Goal: Communication & Community: Answer question/provide support

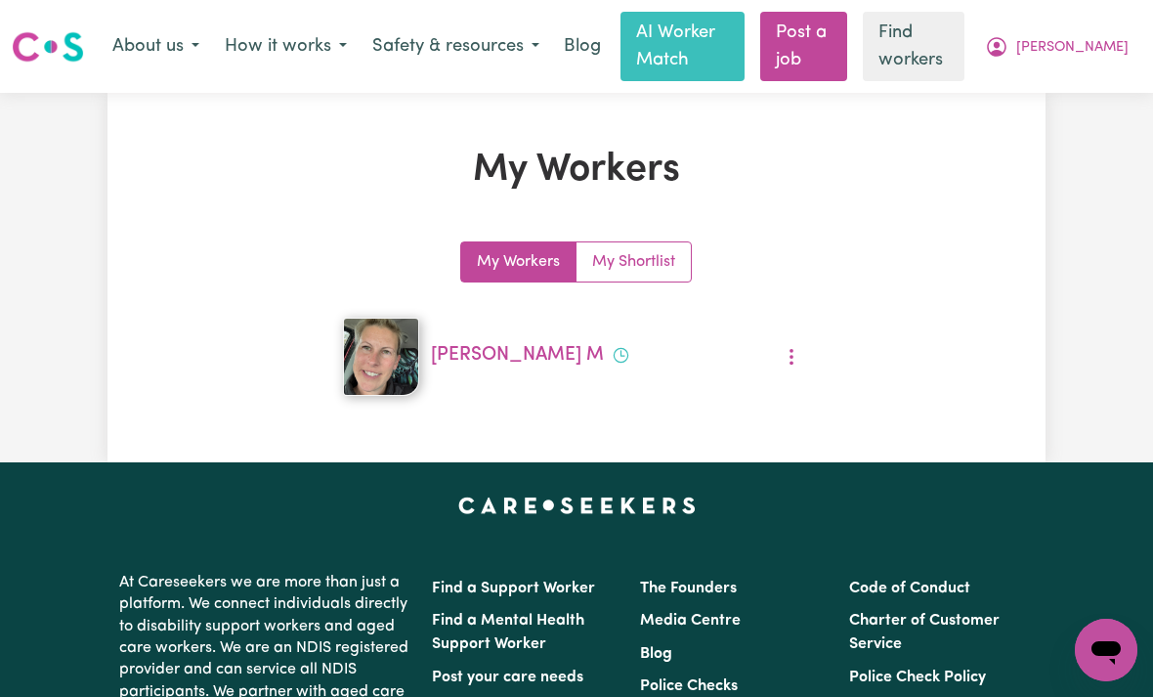
click at [1103, 50] on span "[PERSON_NAME]" at bounding box center [1072, 47] width 112 height 21
click at [1048, 90] on link "My Dashboard" at bounding box center [1063, 87] width 154 height 37
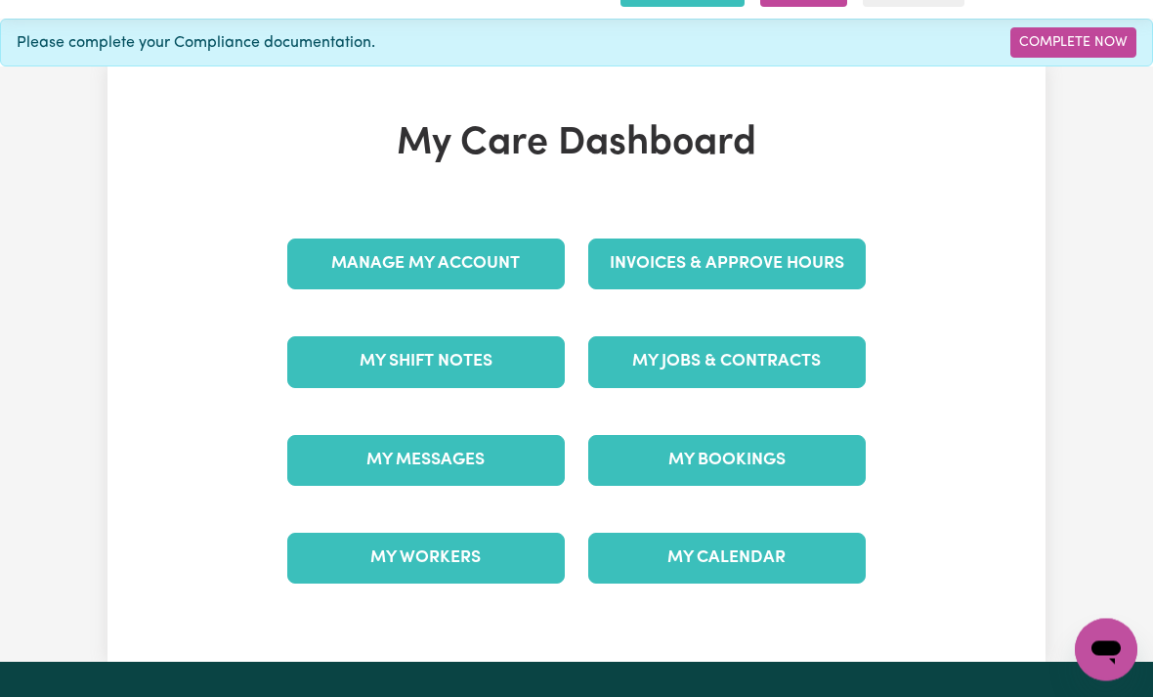
scroll to position [83, 0]
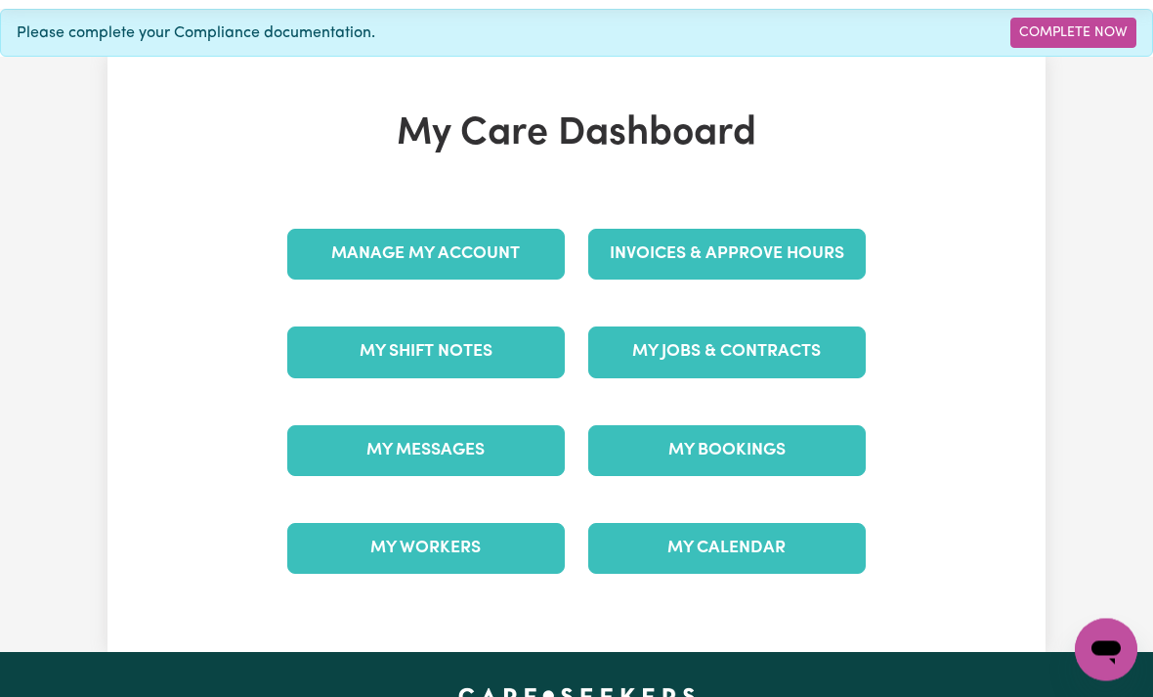
click at [375, 442] on link "My Messages" at bounding box center [426, 451] width 278 height 51
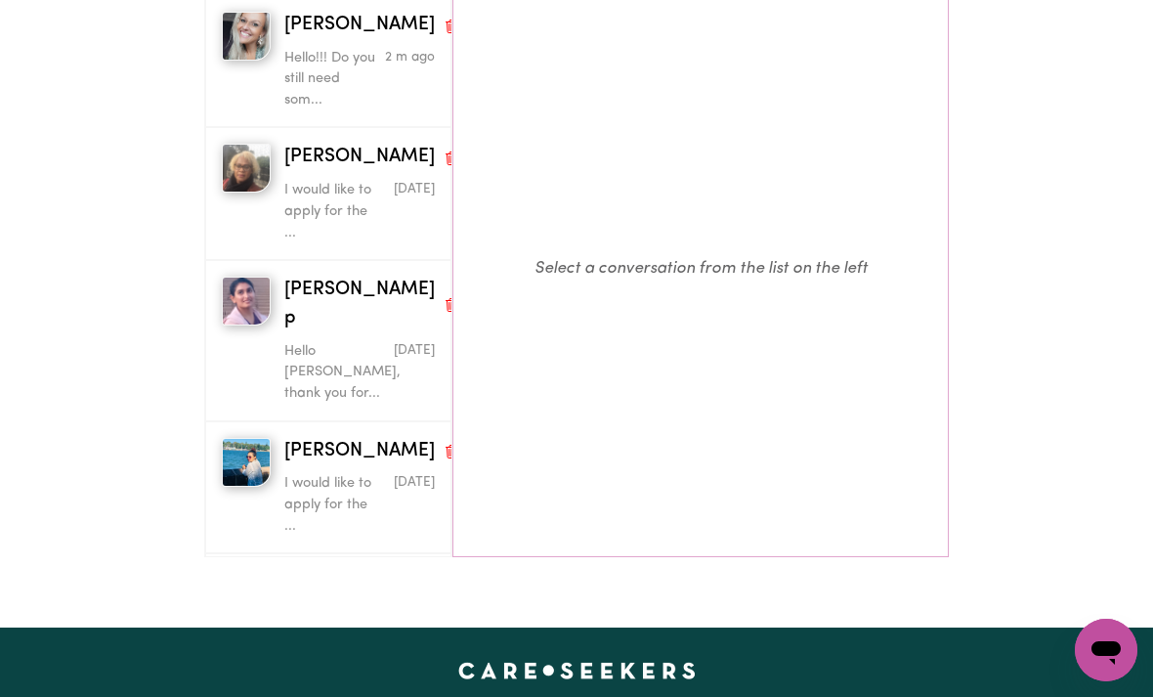
scroll to position [254, 0]
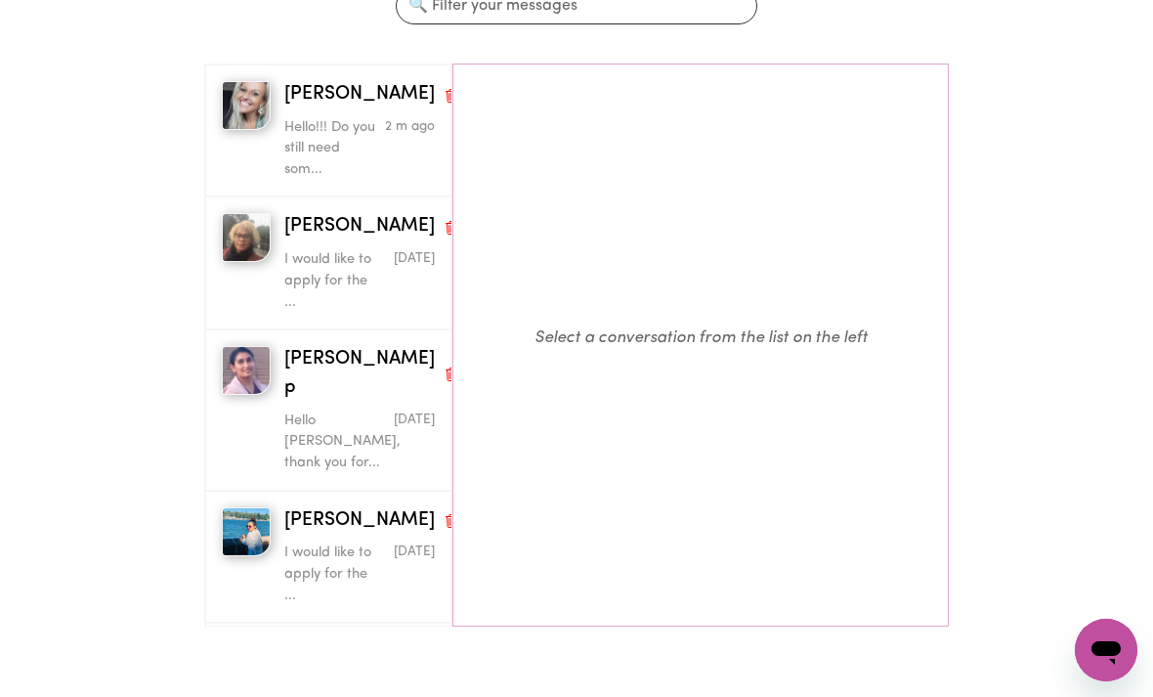
click at [327, 119] on p "Hello!!! Do you still need som..." at bounding box center [334, 149] width 101 height 64
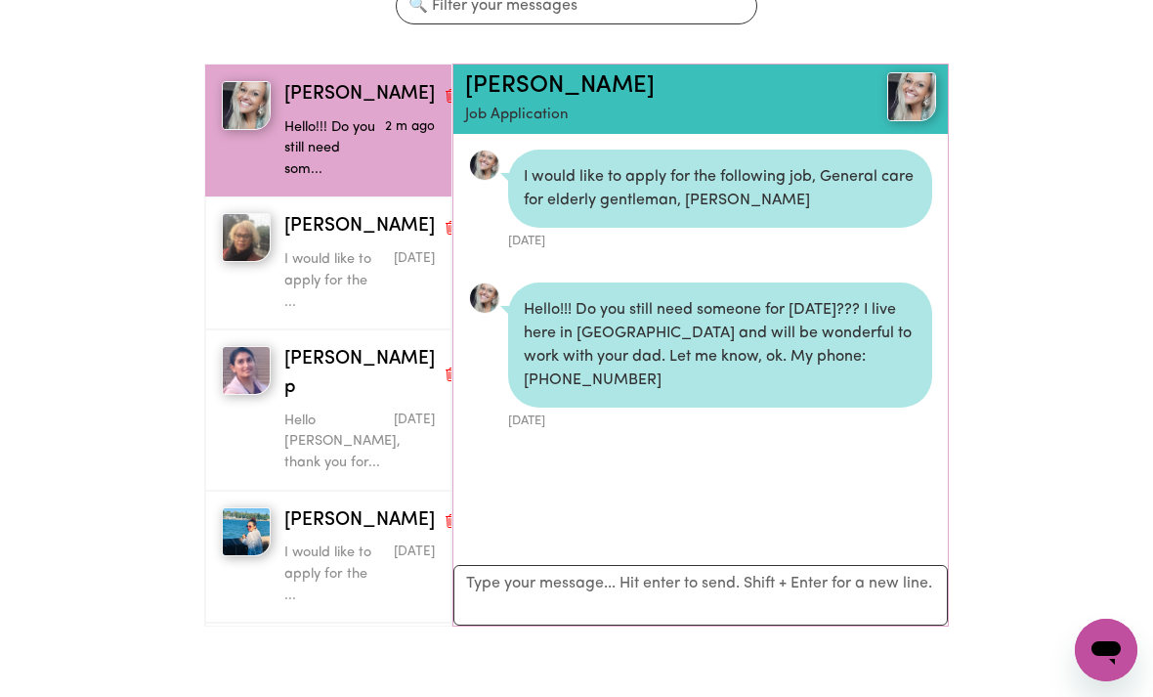
scroll to position [10, 0]
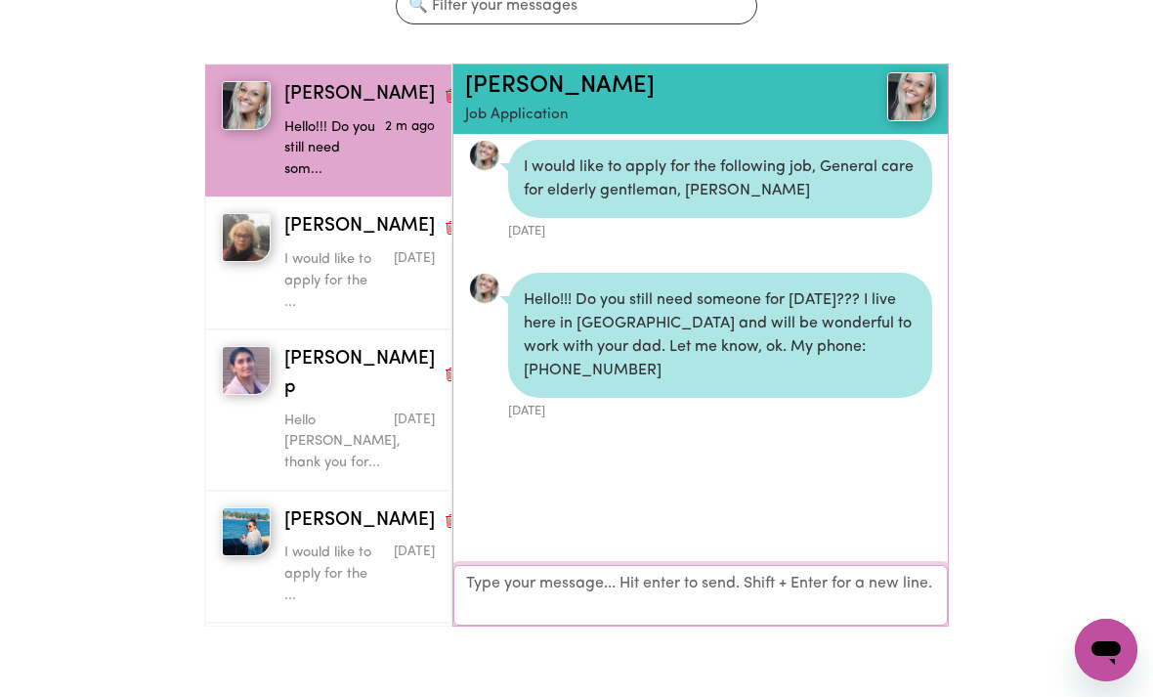
click at [772, 585] on textarea "Your reply" at bounding box center [700, 595] width 494 height 61
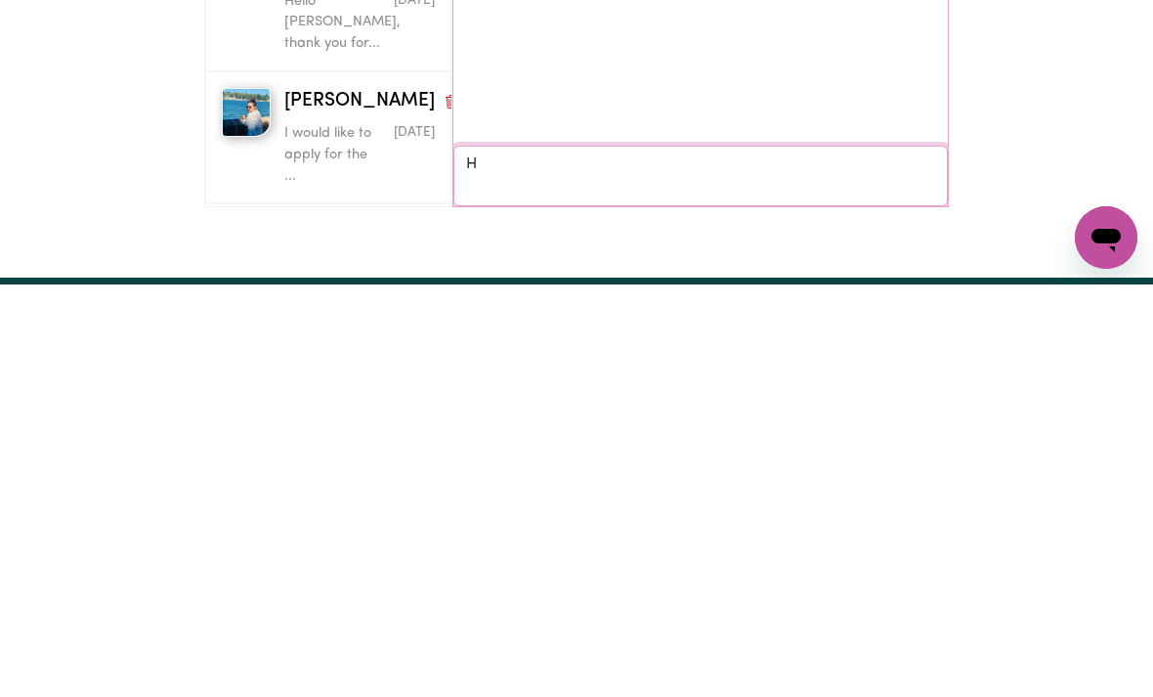
scroll to position [8, 0]
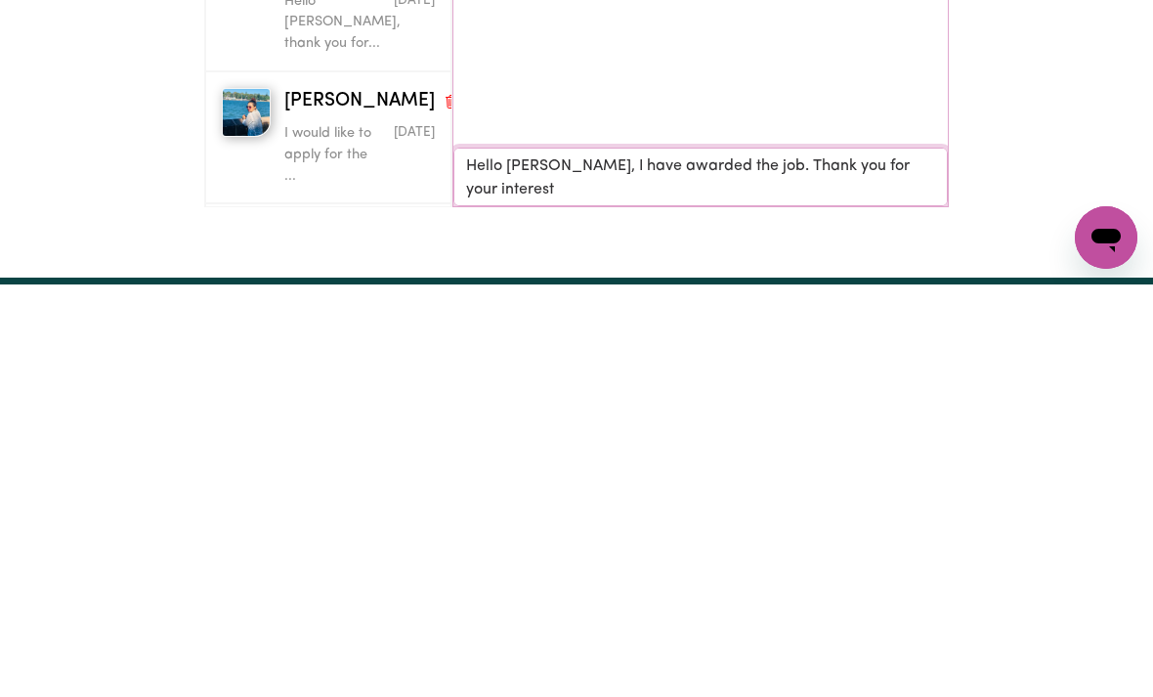
type textarea "Hello Julia, I have awarded the job. Thank you for your interest🙏"
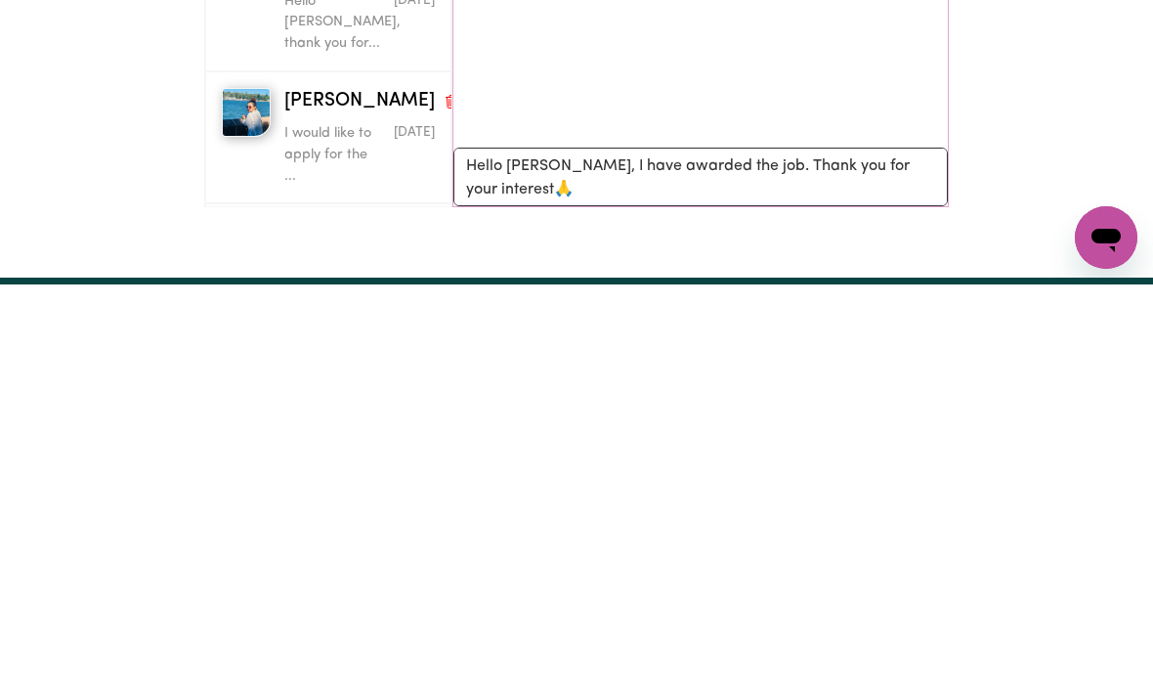
scroll to position [674, 0]
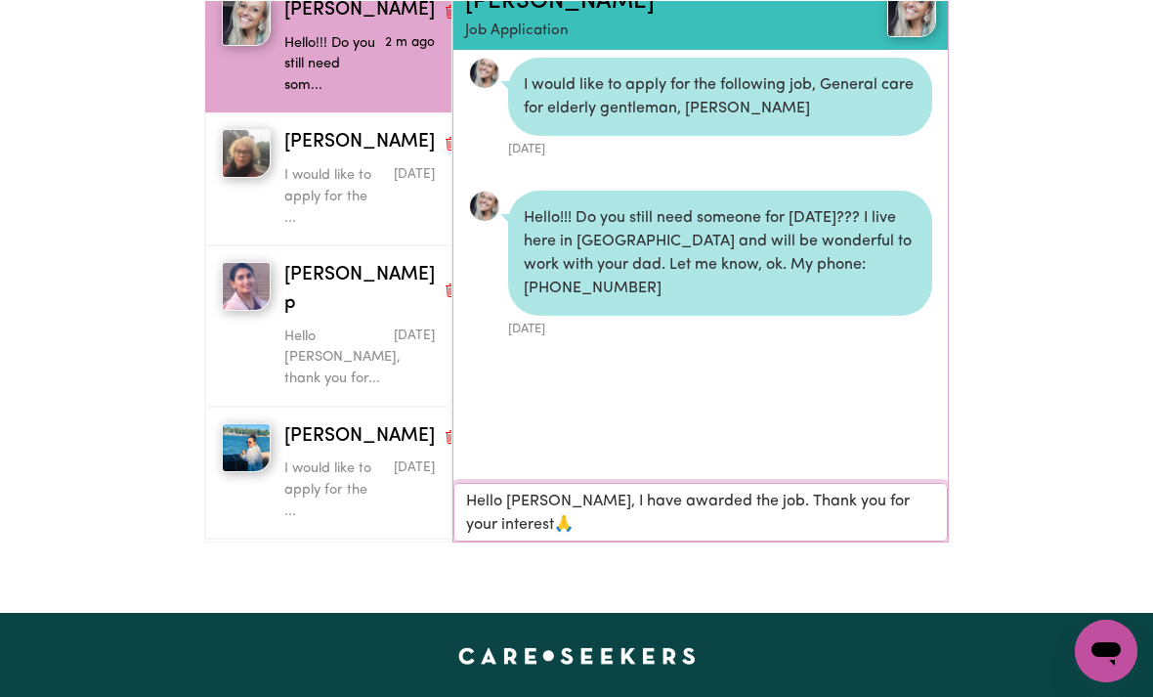
click at [931, 493] on textarea "Hello Julia, I have awarded the job. Thank you for your interest🙏" at bounding box center [700, 511] width 494 height 59
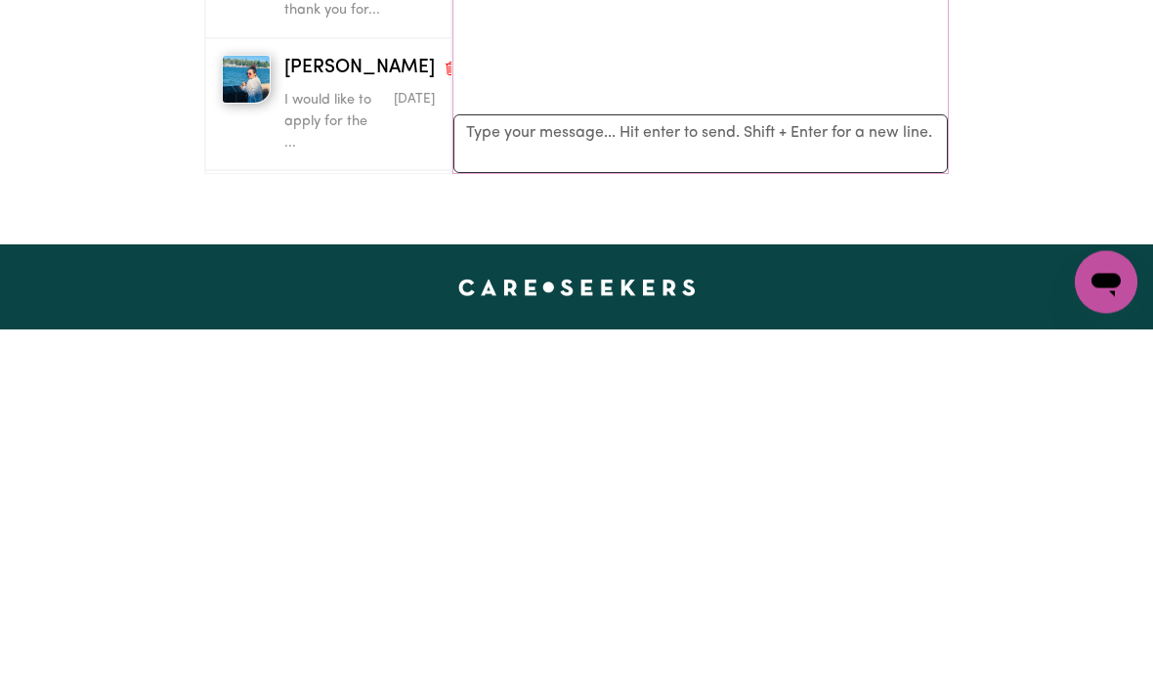
scroll to position [707, 0]
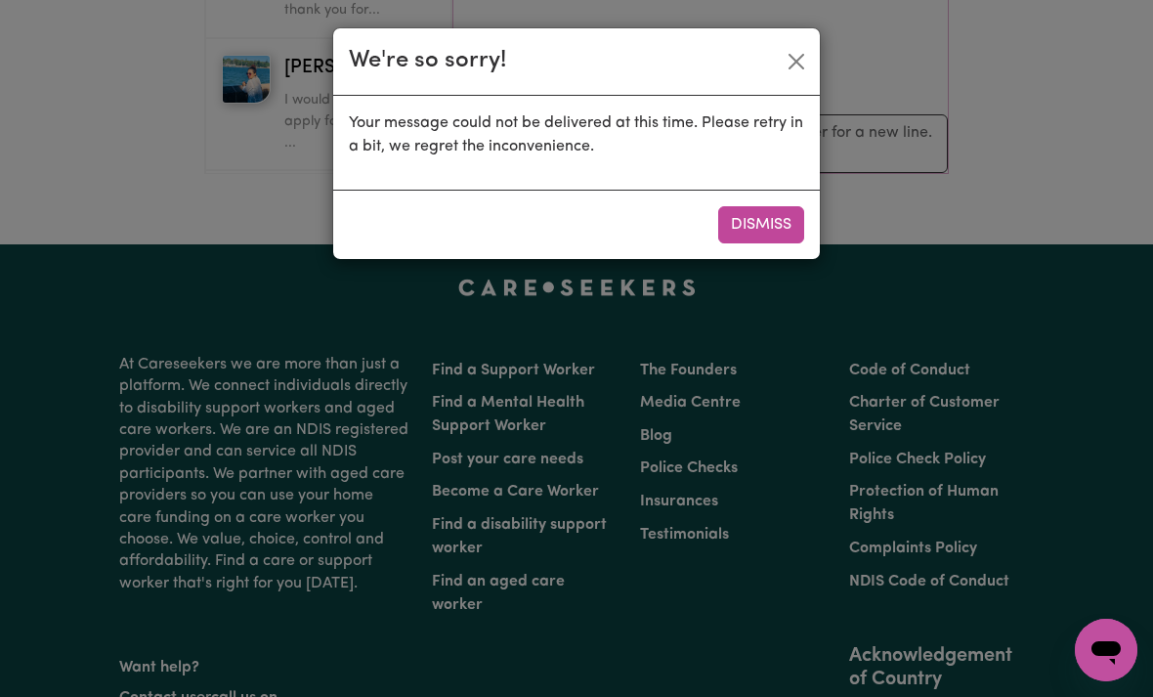
click at [757, 224] on button "Dismiss" at bounding box center [761, 224] width 86 height 37
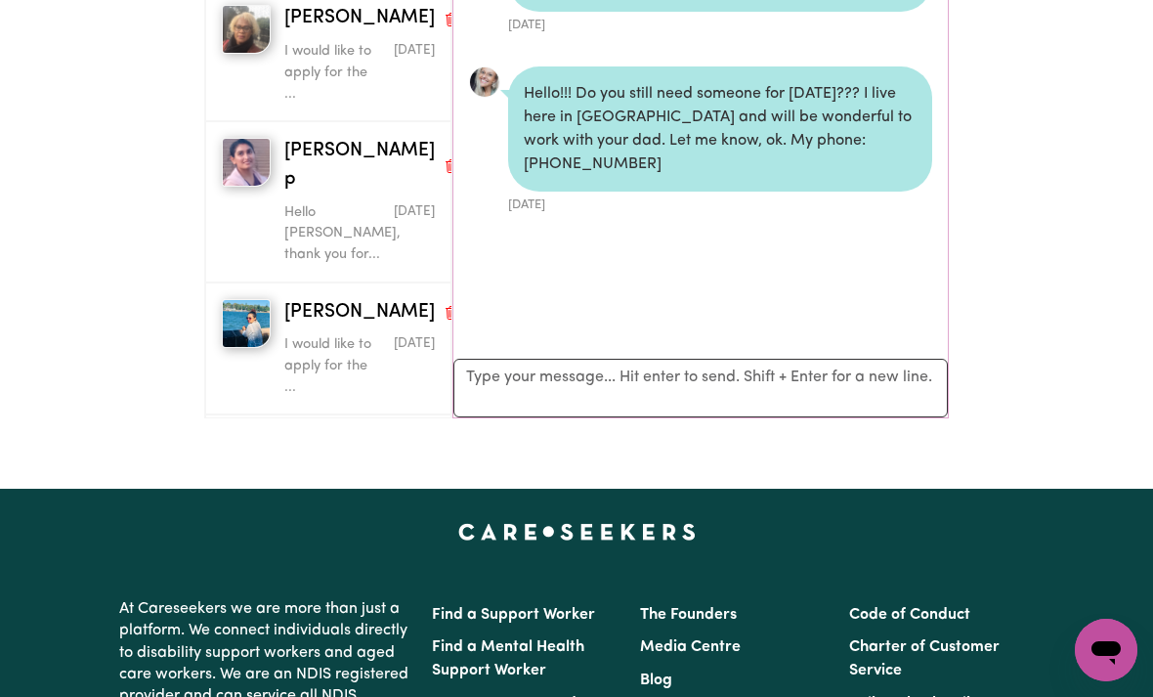
scroll to position [461, 0]
click at [868, 366] on textarea "Your reply" at bounding box center [700, 389] width 494 height 59
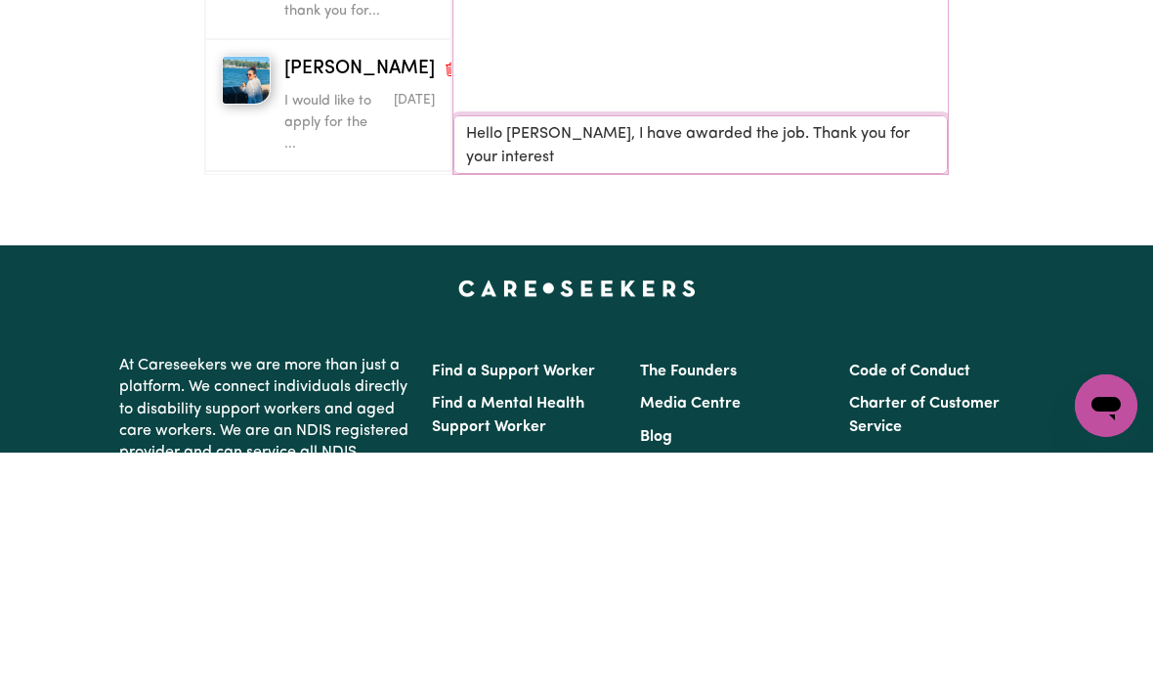
type textarea "Hello Julia, I have awarded the job. Thank you for your interest."
click at [690, 360] on textarea "Hello Julia, I have awarded the job. Thank you for your interest." at bounding box center [700, 389] width 494 height 59
click at [921, 360] on textarea "Hello Julia, I have awarded the job. Thank you for your interest." at bounding box center [700, 389] width 494 height 59
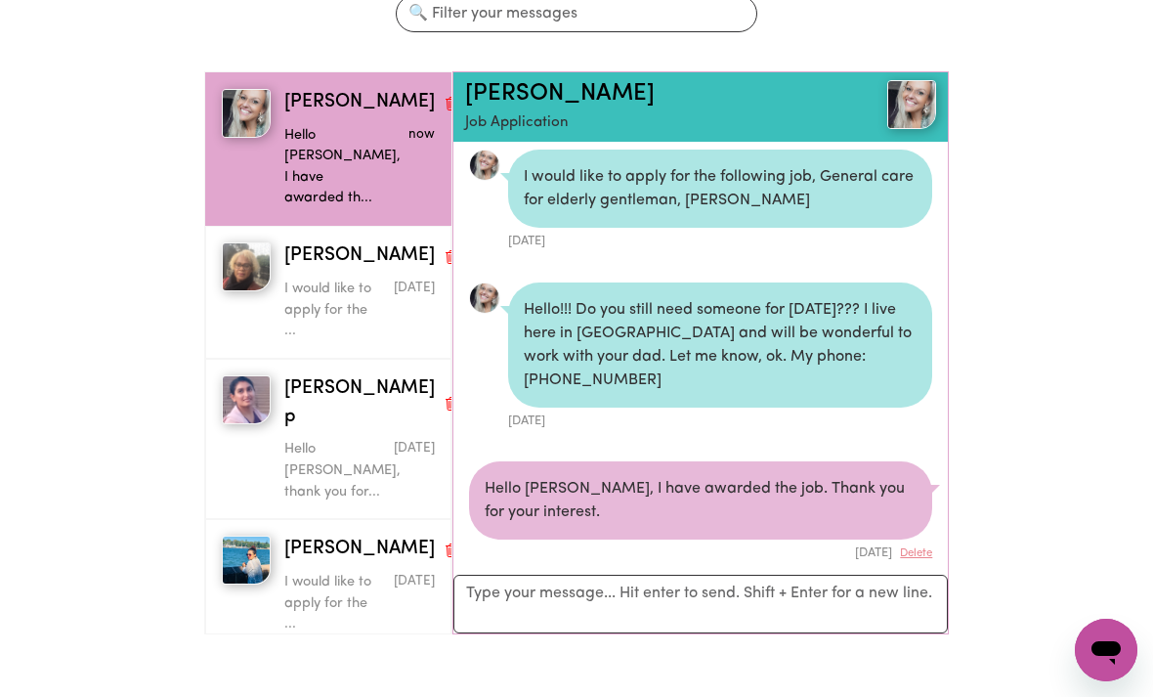
scroll to position [244, 0]
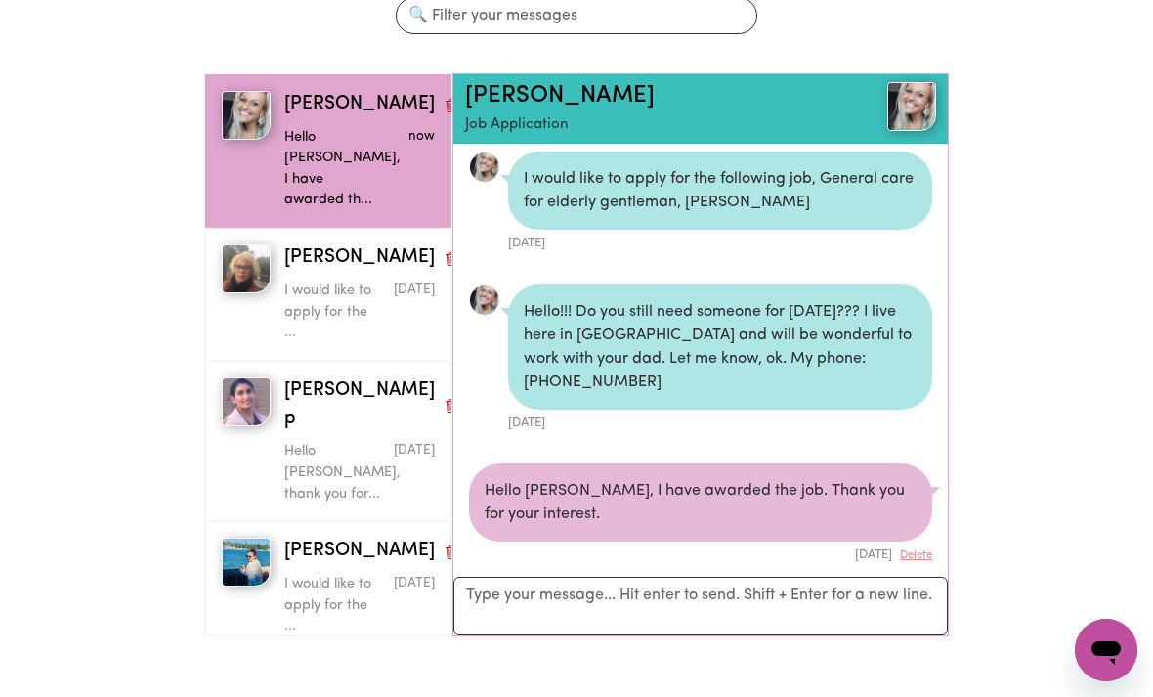
click at [317, 280] on p "I would like to apply for the ..." at bounding box center [334, 312] width 101 height 64
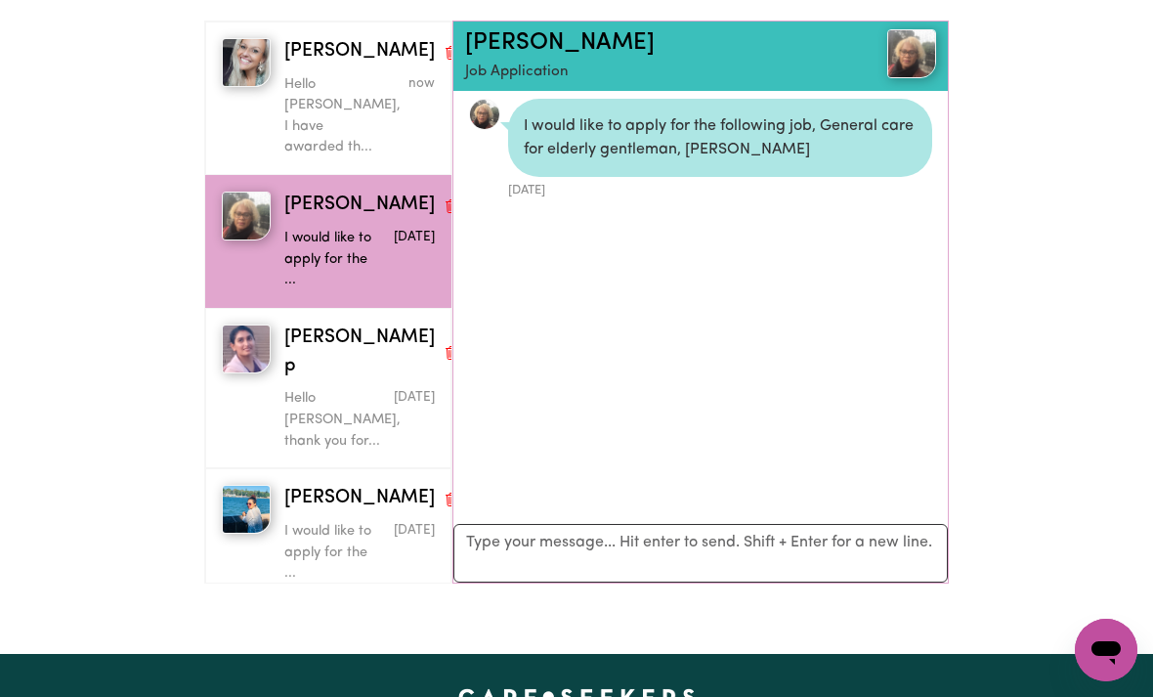
scroll to position [296, 0]
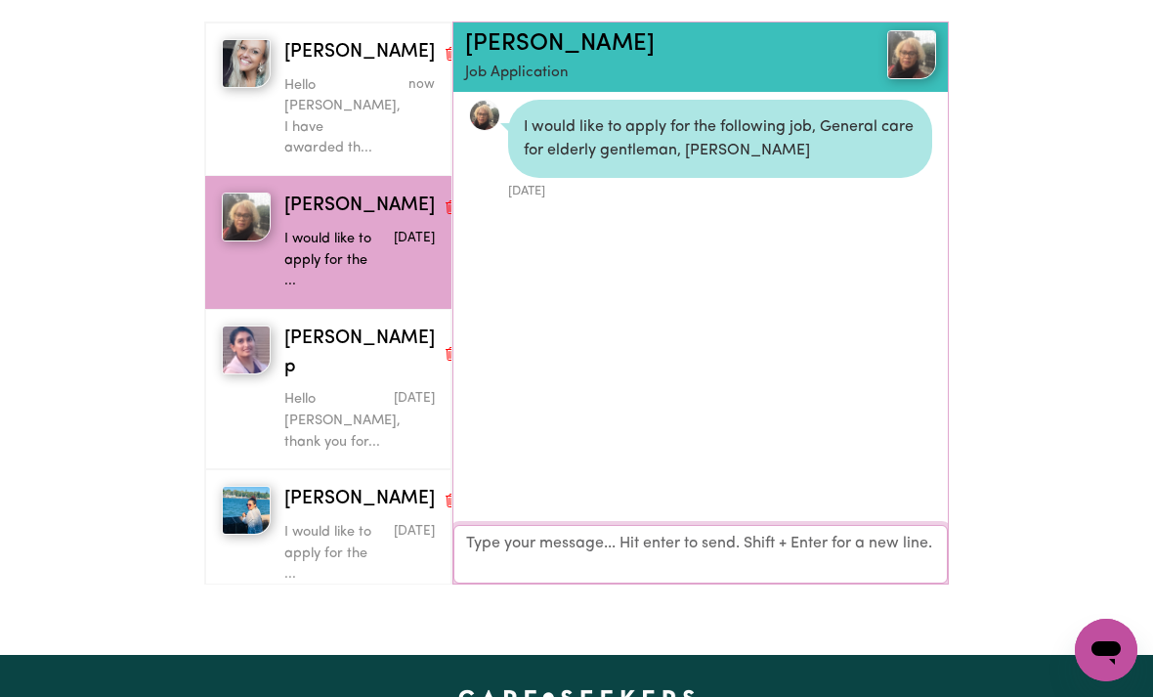
click at [793, 536] on textarea "Your reply" at bounding box center [700, 554] width 494 height 59
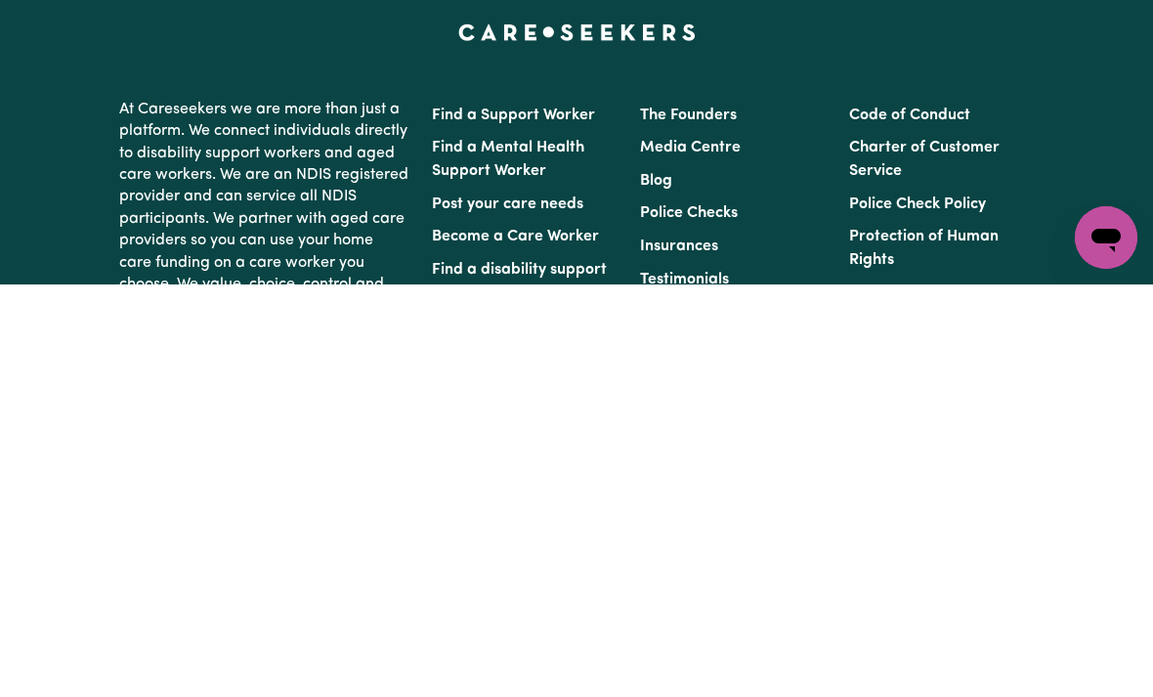
scroll to position [583, 0]
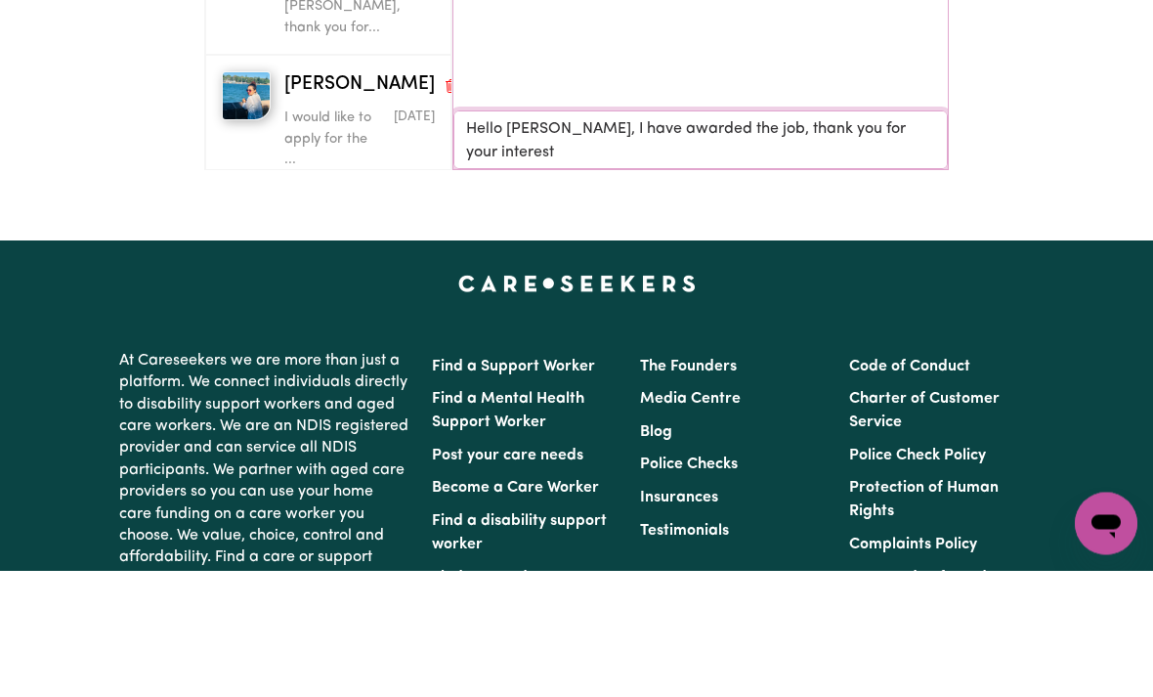
type textarea "Hello Alisi, I have awarded the job, thank you for your interest."
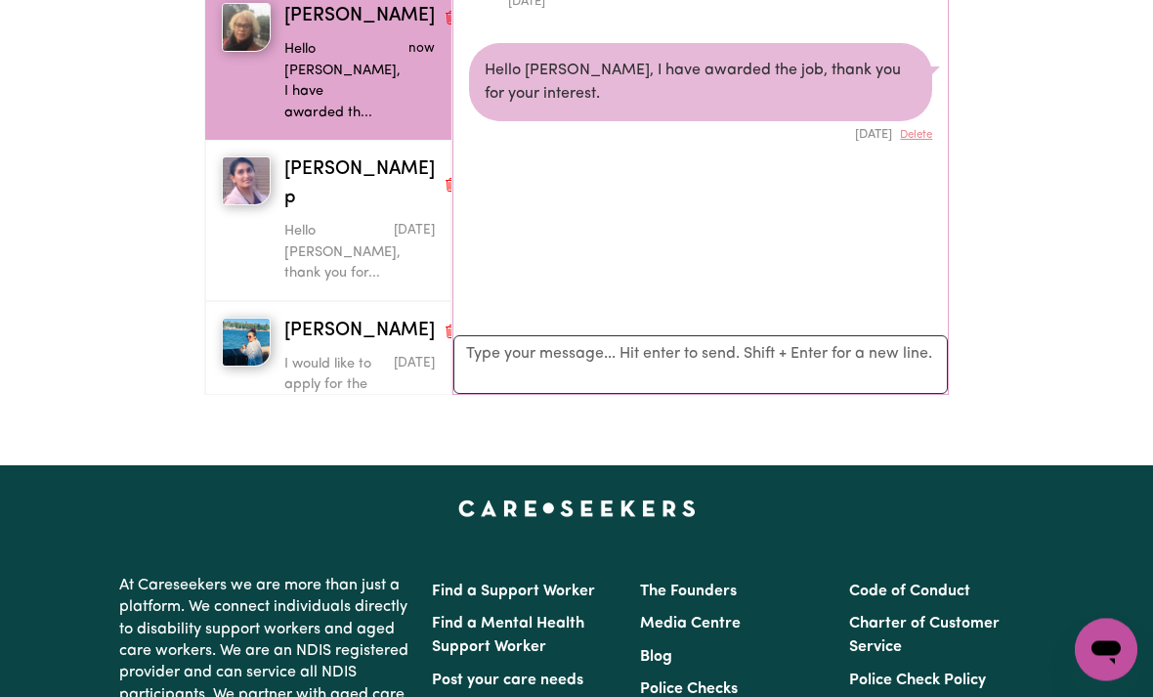
scroll to position [428, 0]
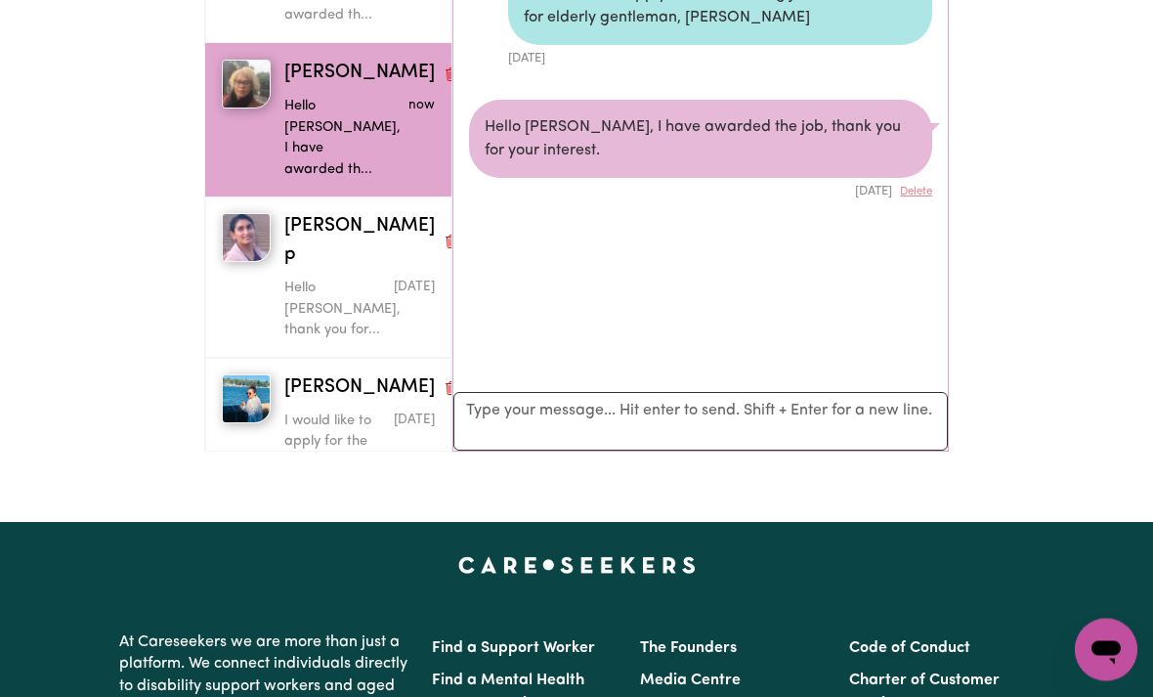
click at [307, 278] on p "Hello Prasamsha, thank you for..." at bounding box center [334, 310] width 101 height 64
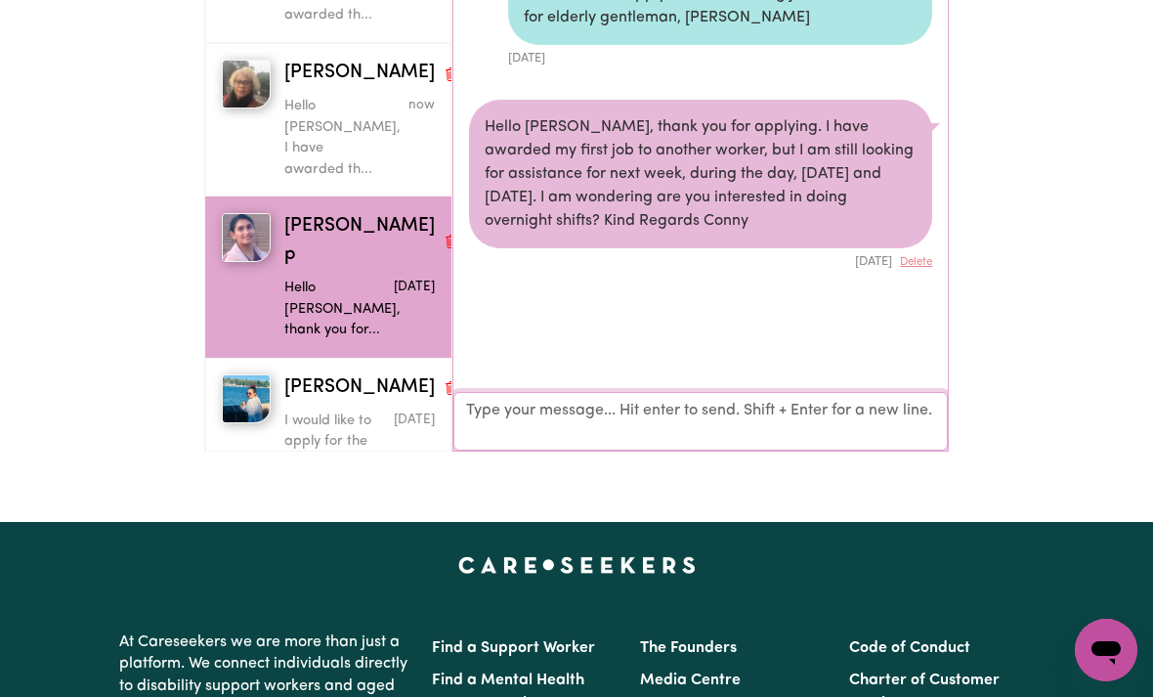
click at [817, 399] on textarea "Your reply" at bounding box center [700, 421] width 494 height 59
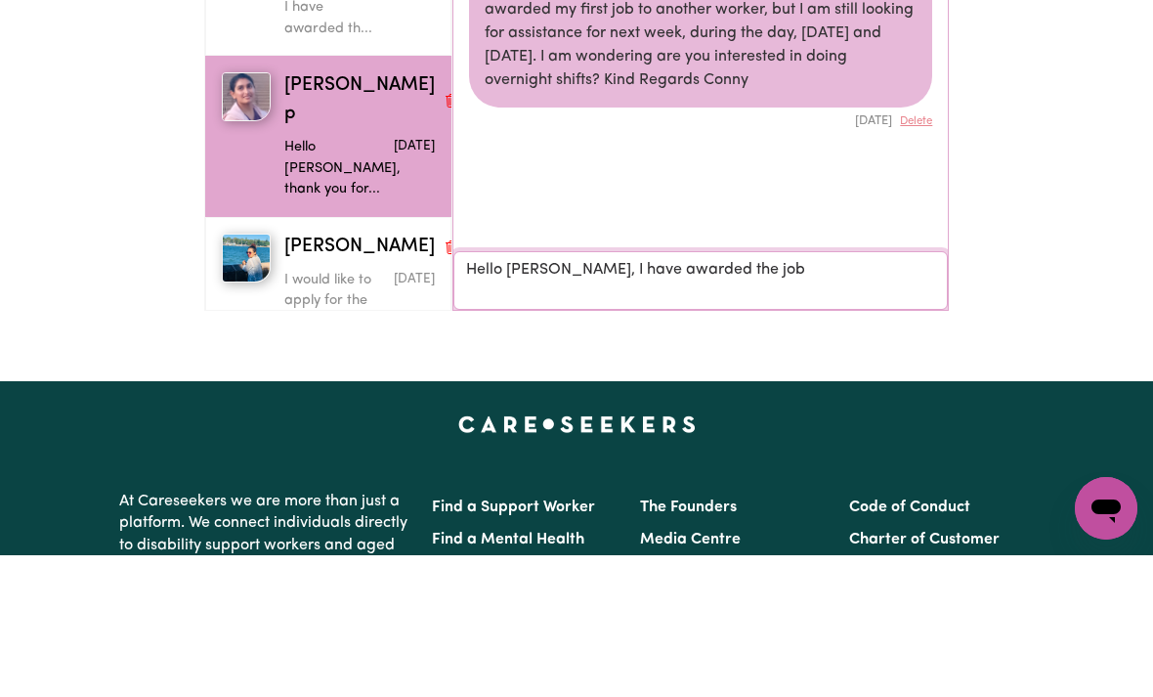
type textarea "Hello Prasamsha, I have awarded the job."
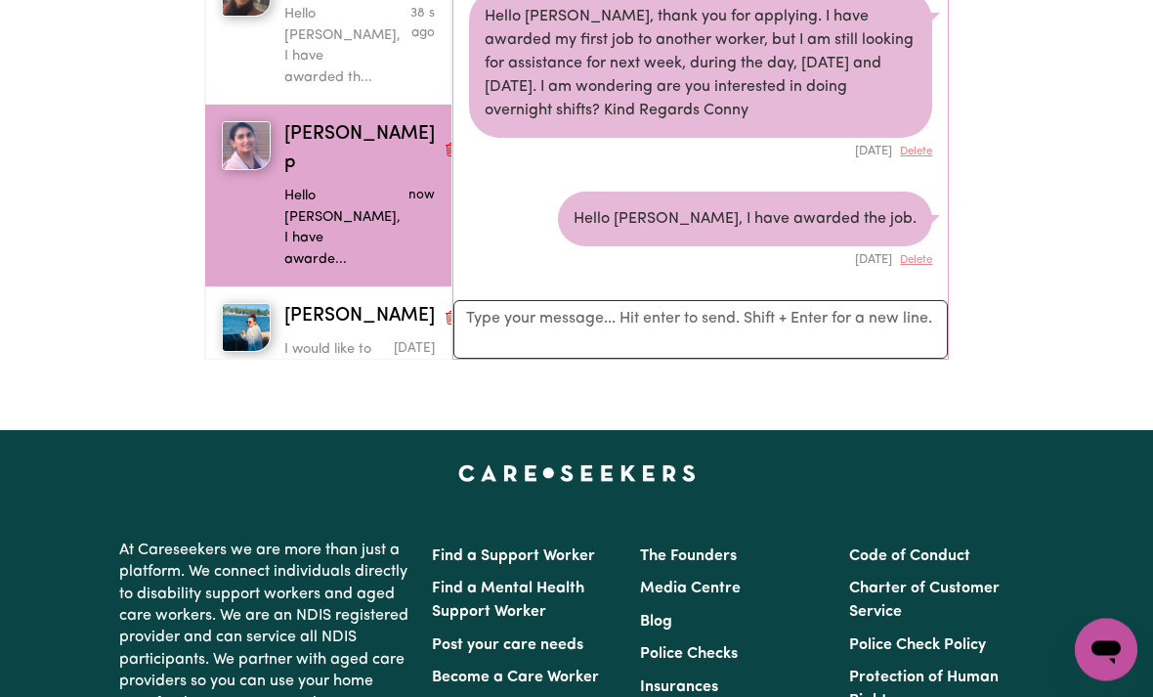
scroll to position [521, 0]
click at [319, 339] on p "I would like to apply for the ..." at bounding box center [334, 371] width 101 height 64
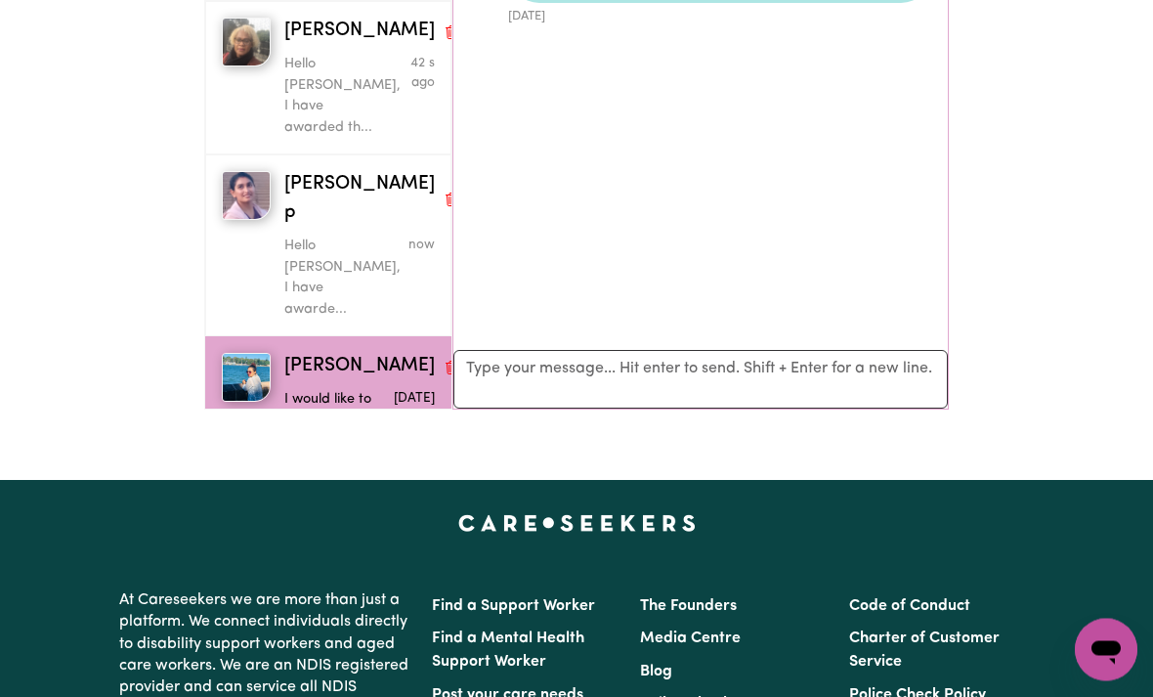
scroll to position [355, 0]
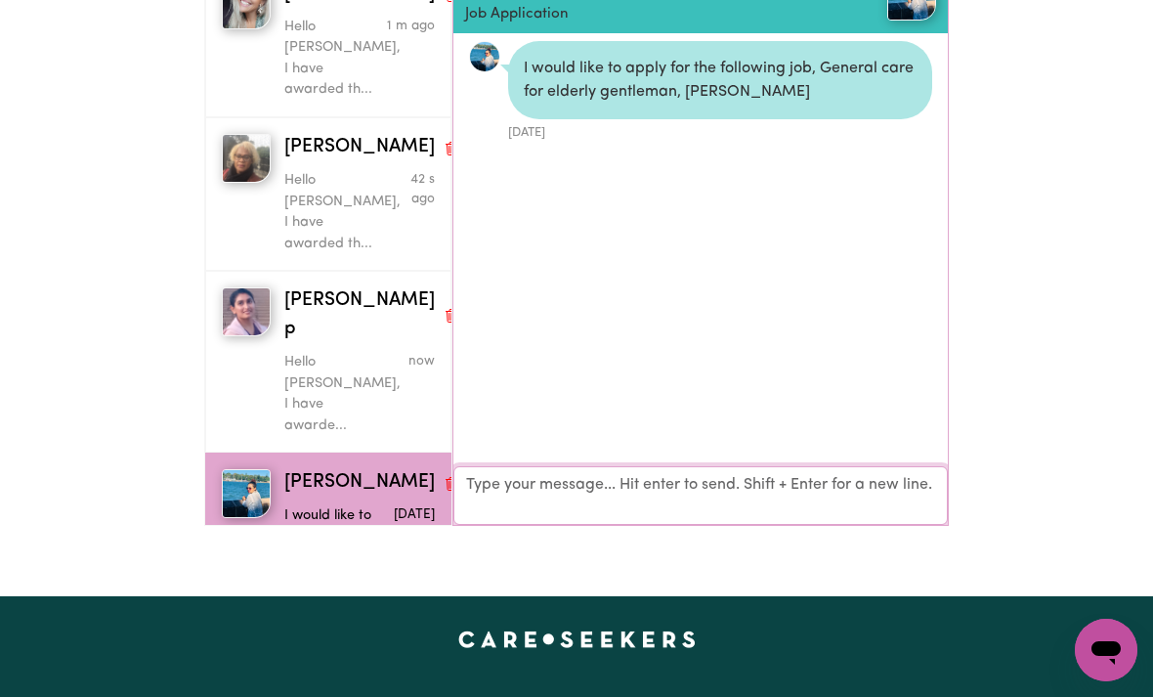
click at [789, 473] on textarea "Your reply" at bounding box center [700, 495] width 494 height 59
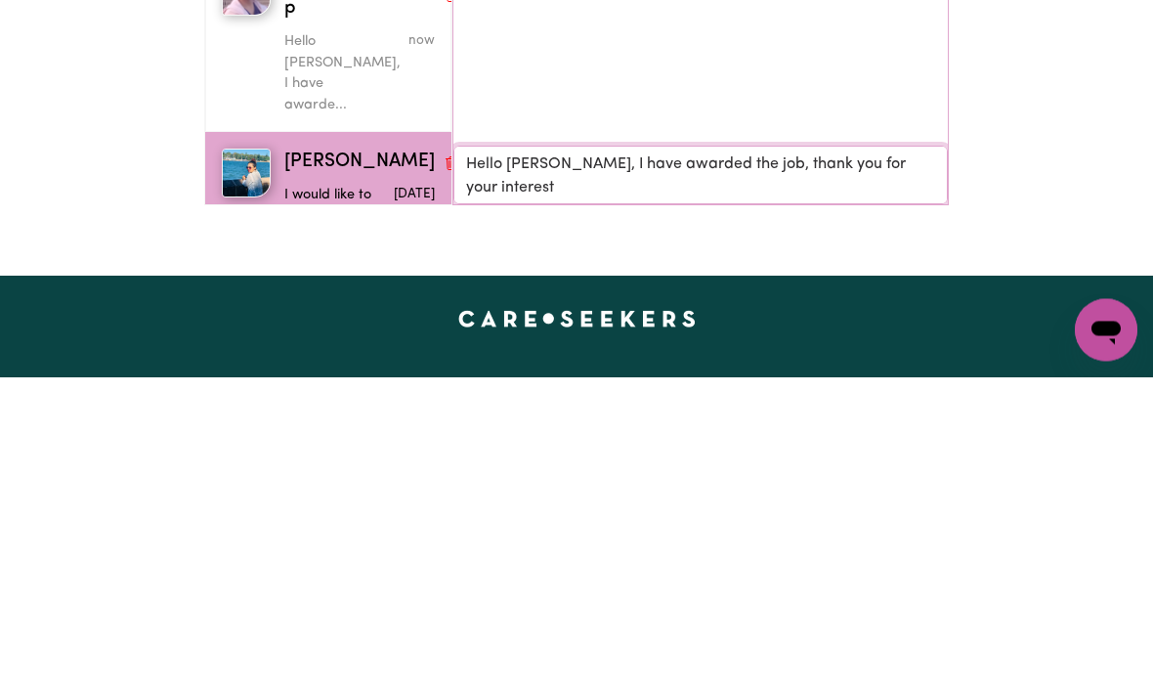
type textarea "Hello Angela, I have awarded the job, thank you for your interest."
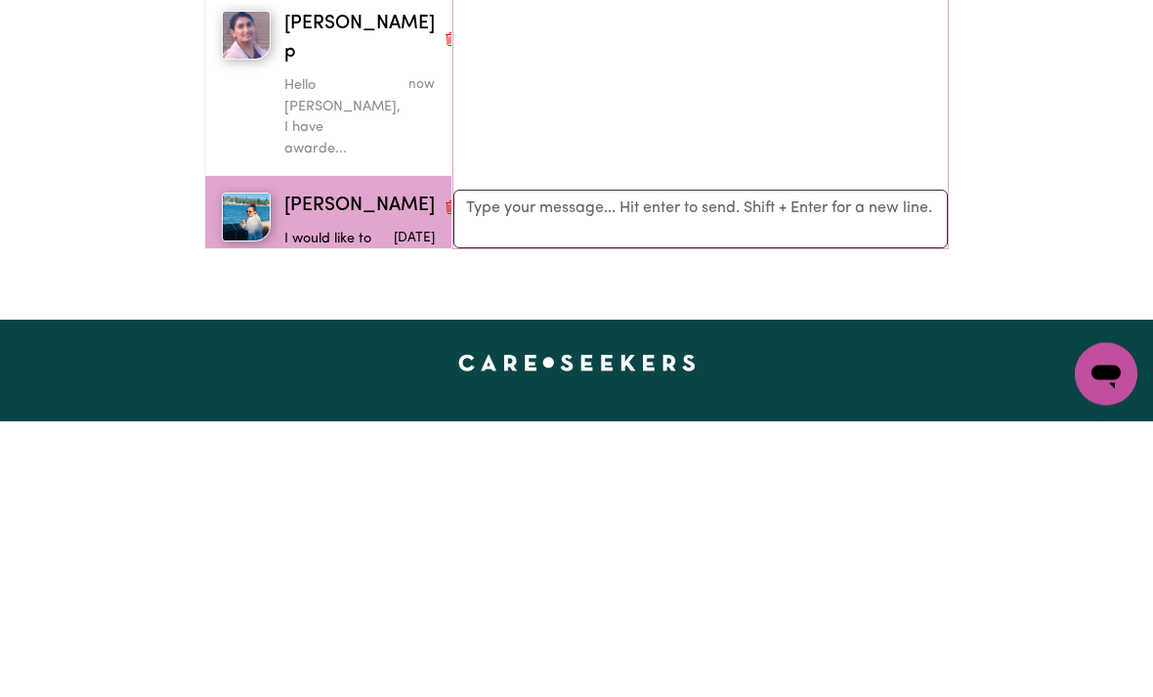
scroll to position [631, 0]
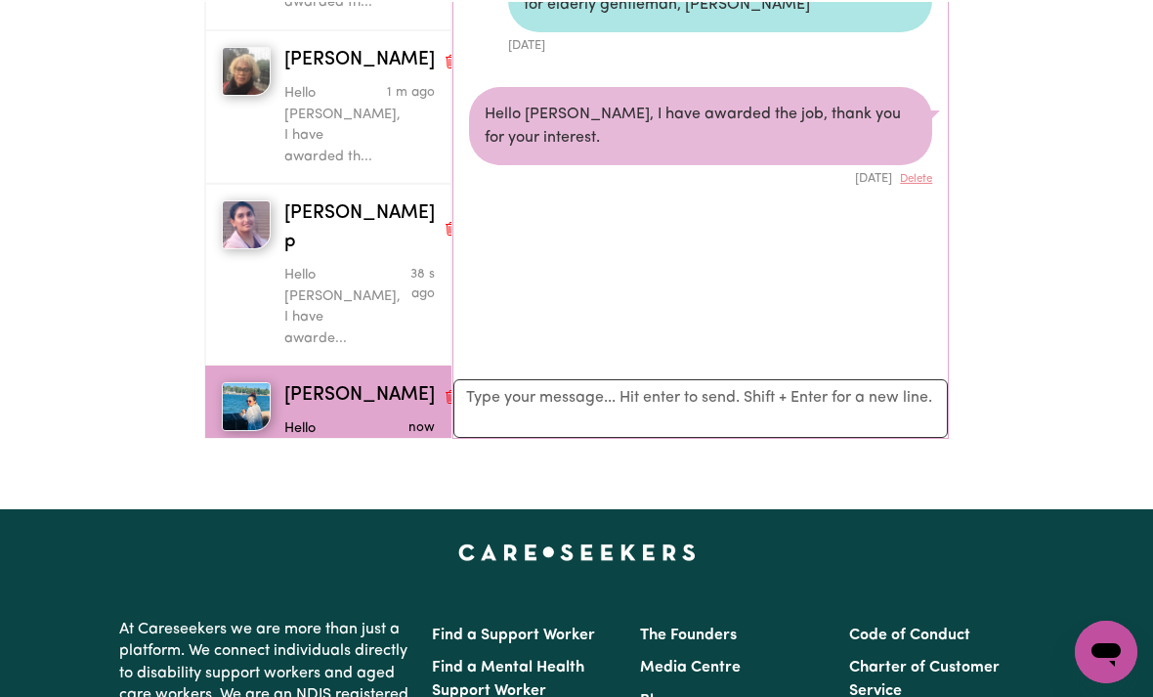
click at [304, 263] on p "Hello Prasamsha, I have awarde..." at bounding box center [334, 305] width 101 height 84
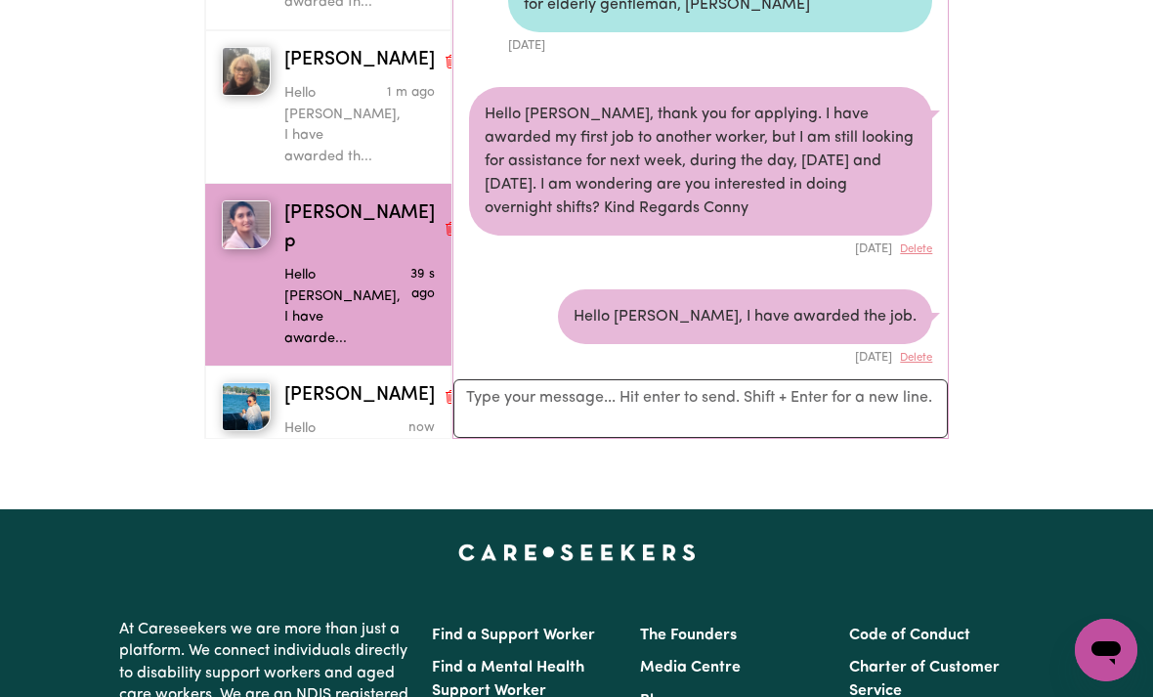
scroll to position [48, 0]
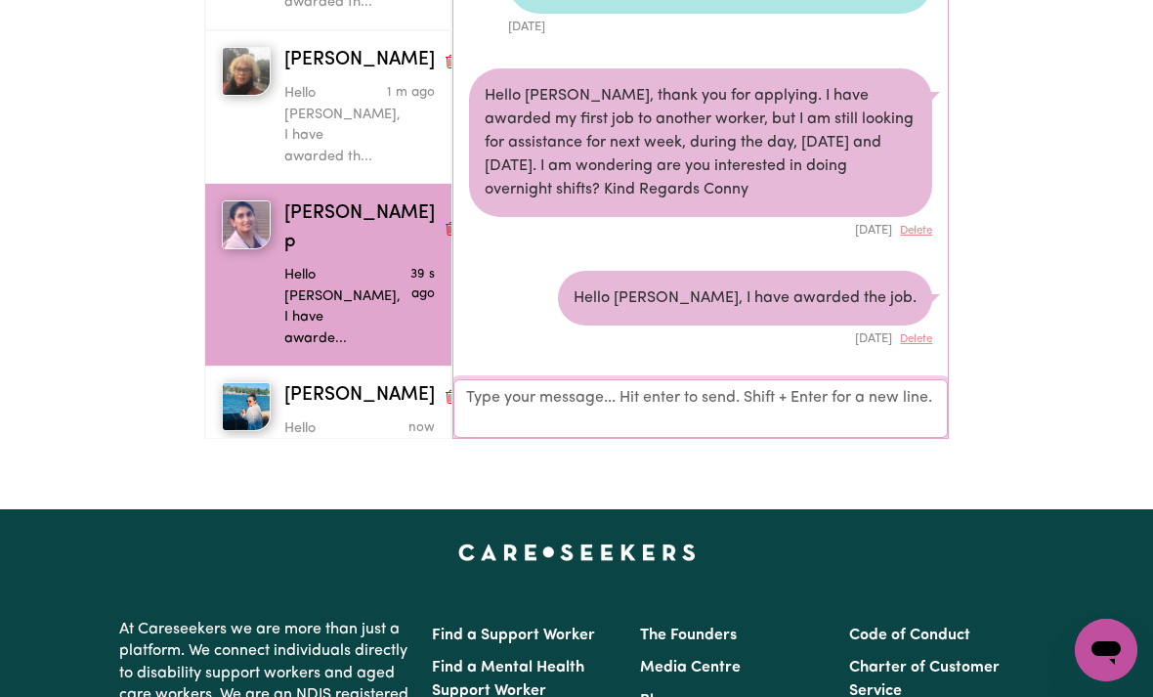
click at [892, 385] on textarea "Your reply" at bounding box center [700, 408] width 494 height 59
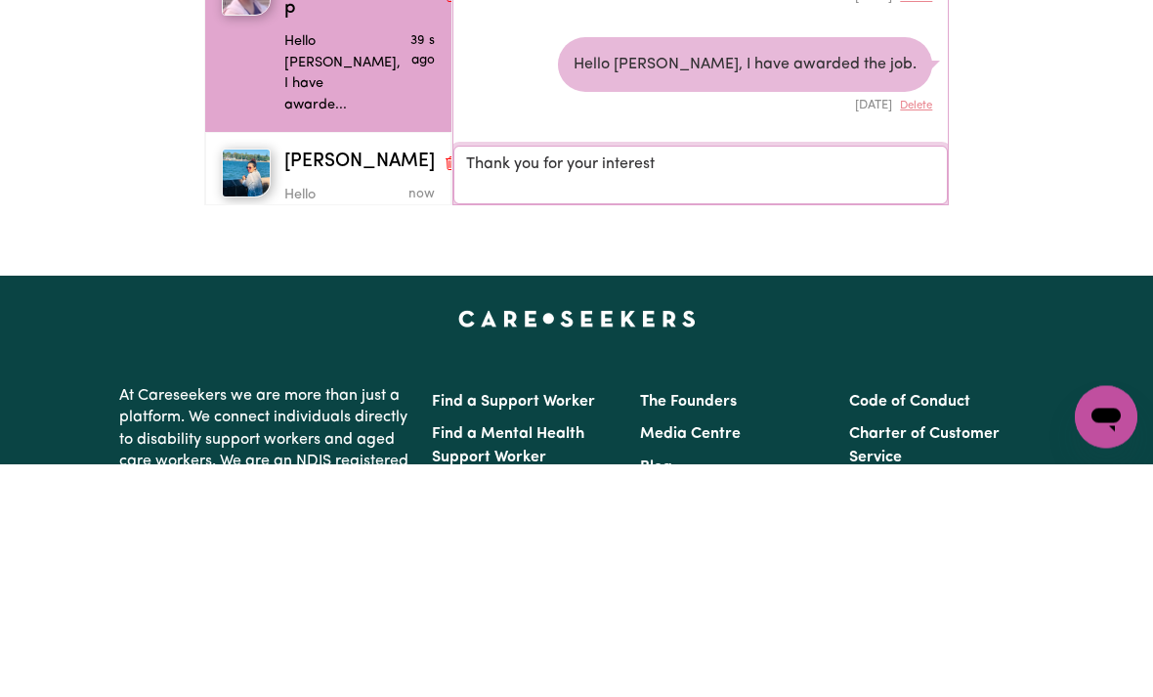
type textarea "Thank you for your interest."
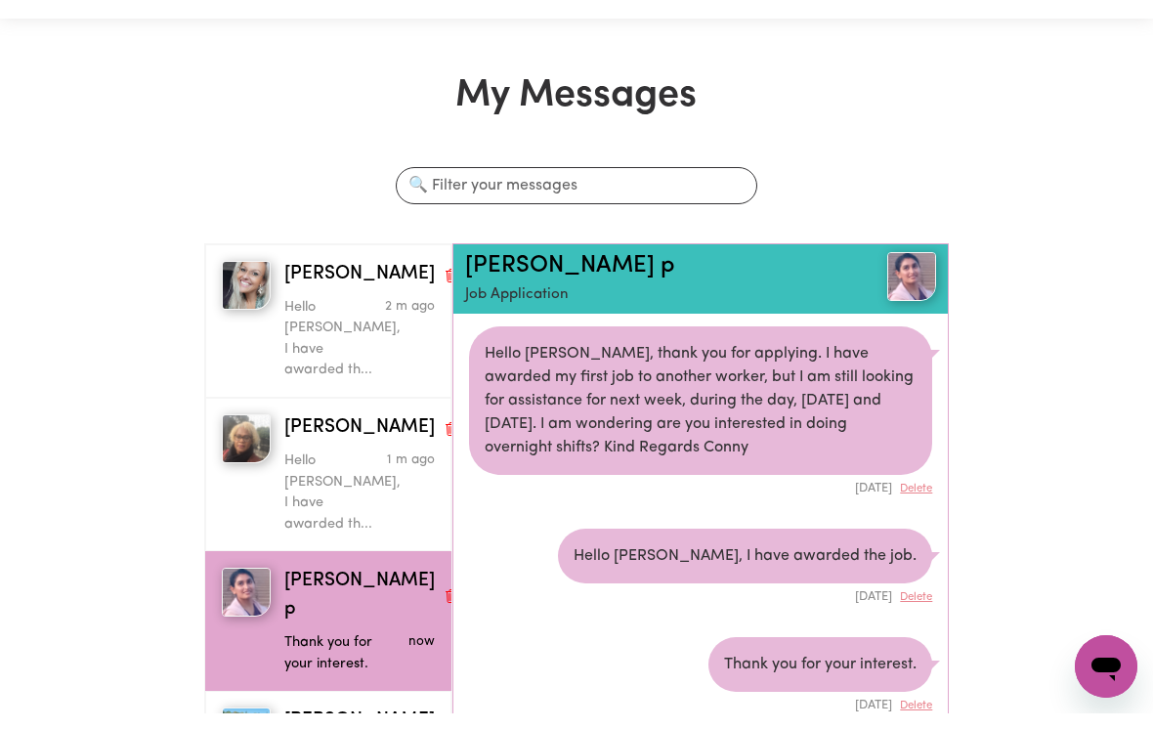
scroll to position [0, 0]
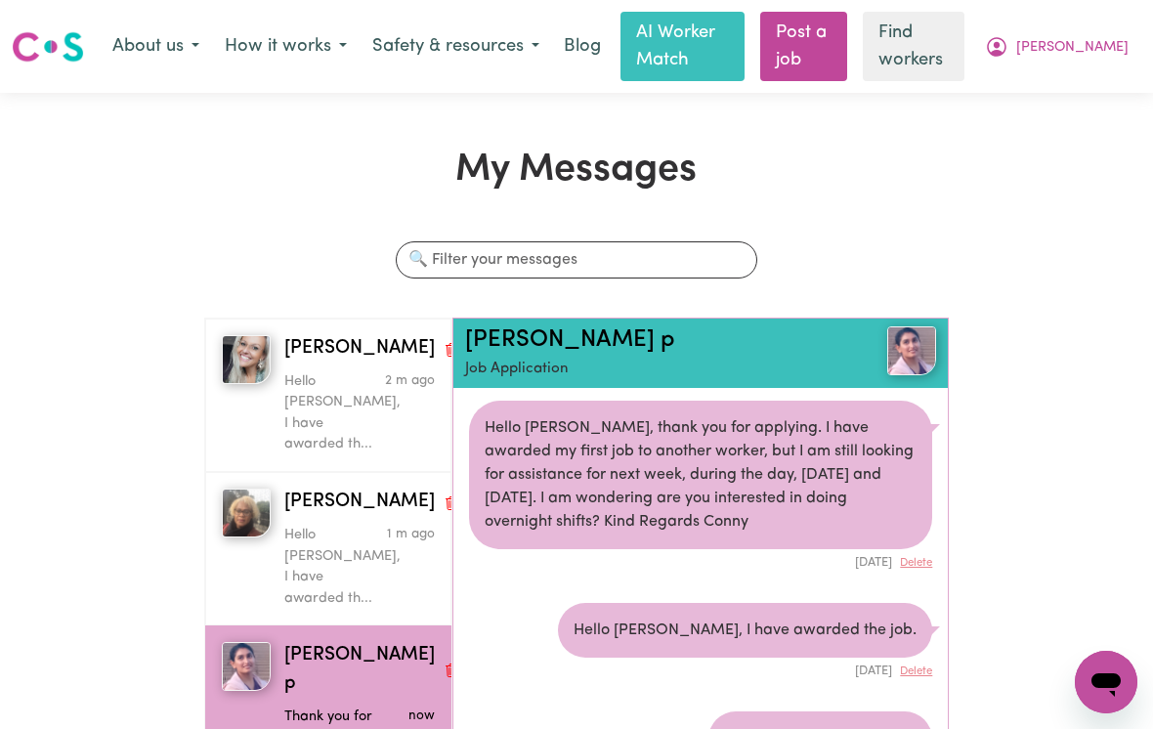
click at [1097, 51] on span "[PERSON_NAME]" at bounding box center [1072, 47] width 112 height 21
click at [1060, 83] on link "My Dashboard" at bounding box center [1063, 87] width 154 height 37
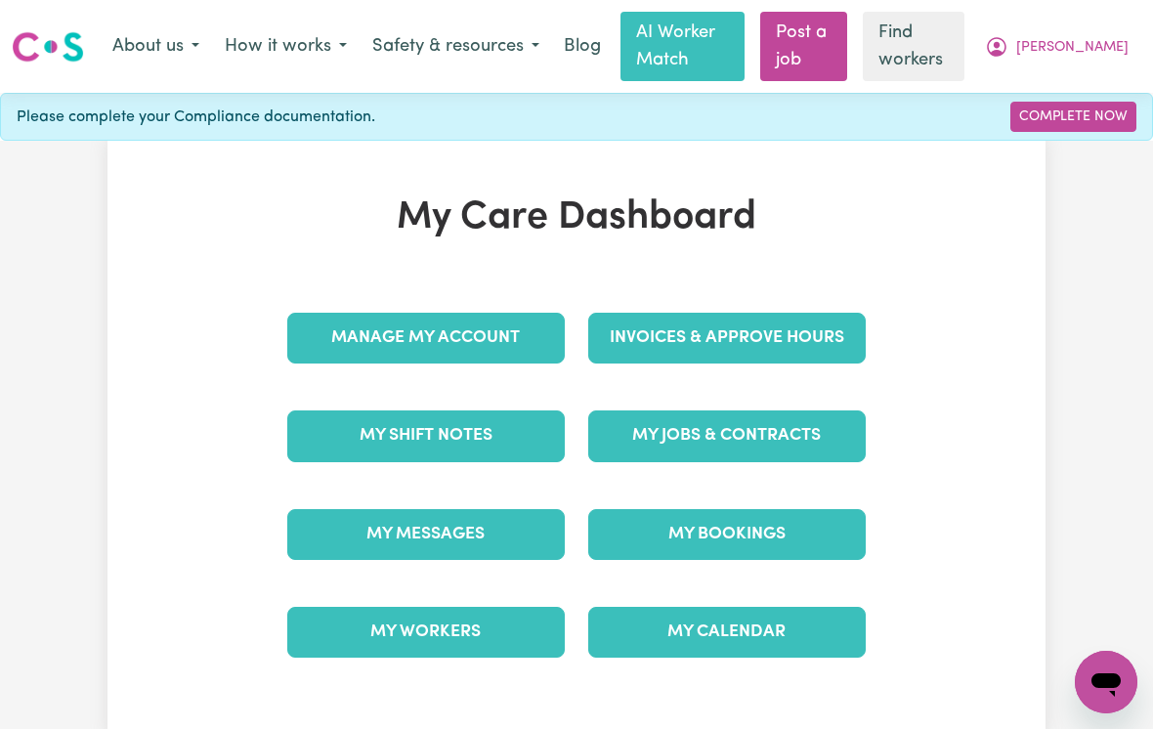
click at [385, 536] on link "My Messages" at bounding box center [426, 534] width 278 height 51
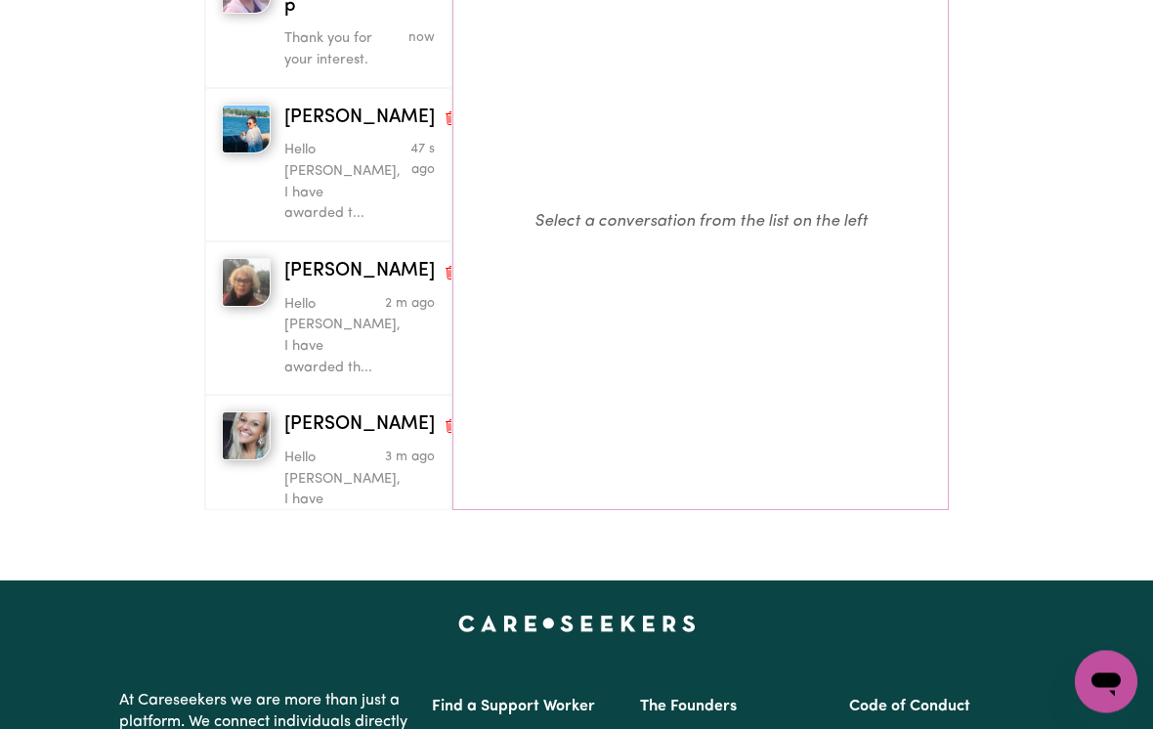
click at [307, 566] on span "Gaby Kathy M" at bounding box center [359, 580] width 150 height 28
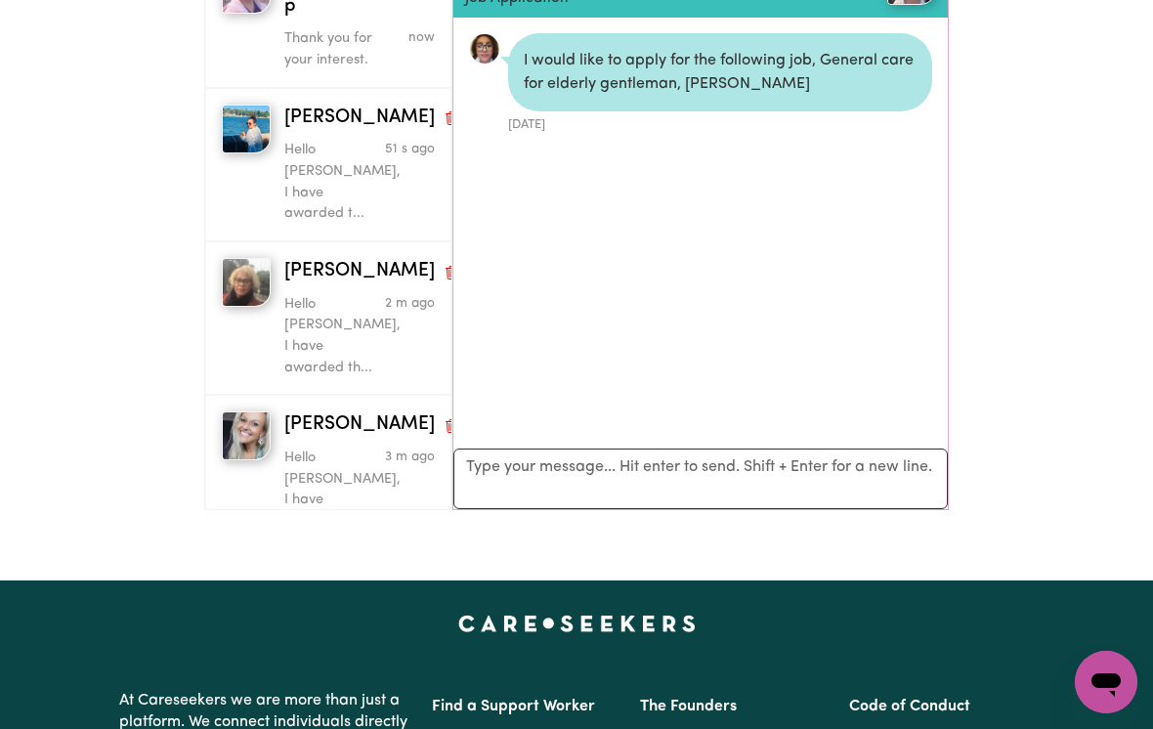
scroll to position [10, 0]
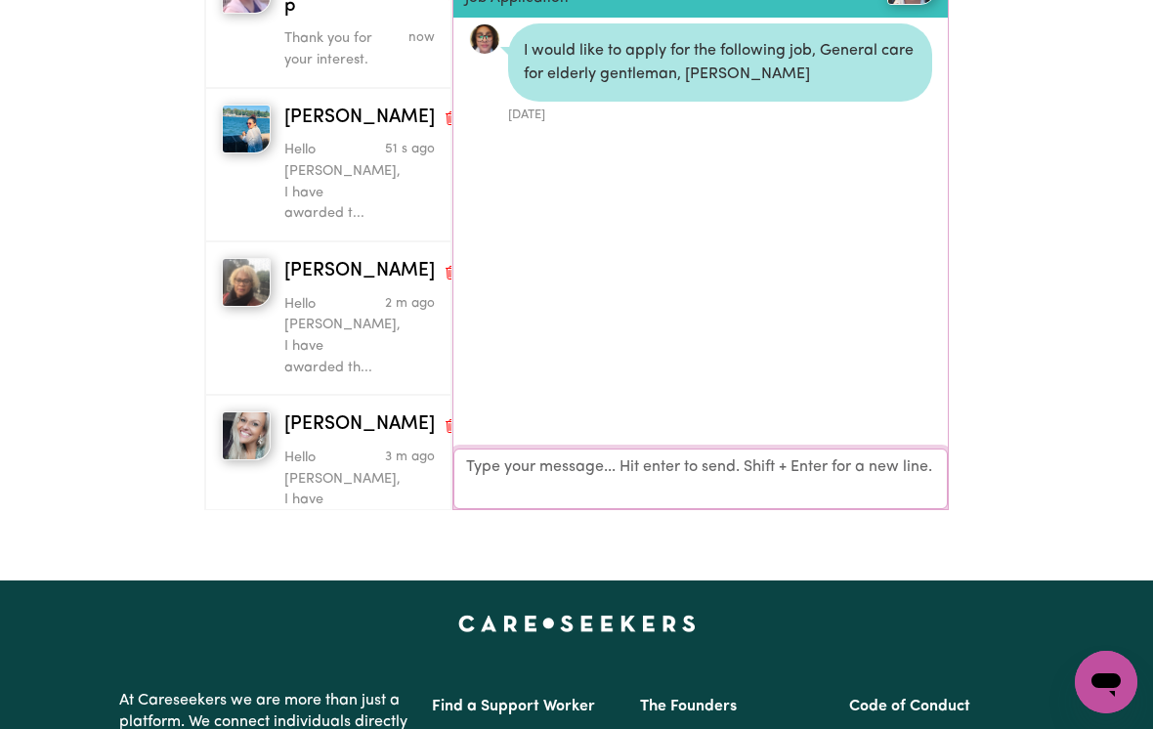
click at [831, 470] on textarea "Your reply" at bounding box center [700, 479] width 494 height 61
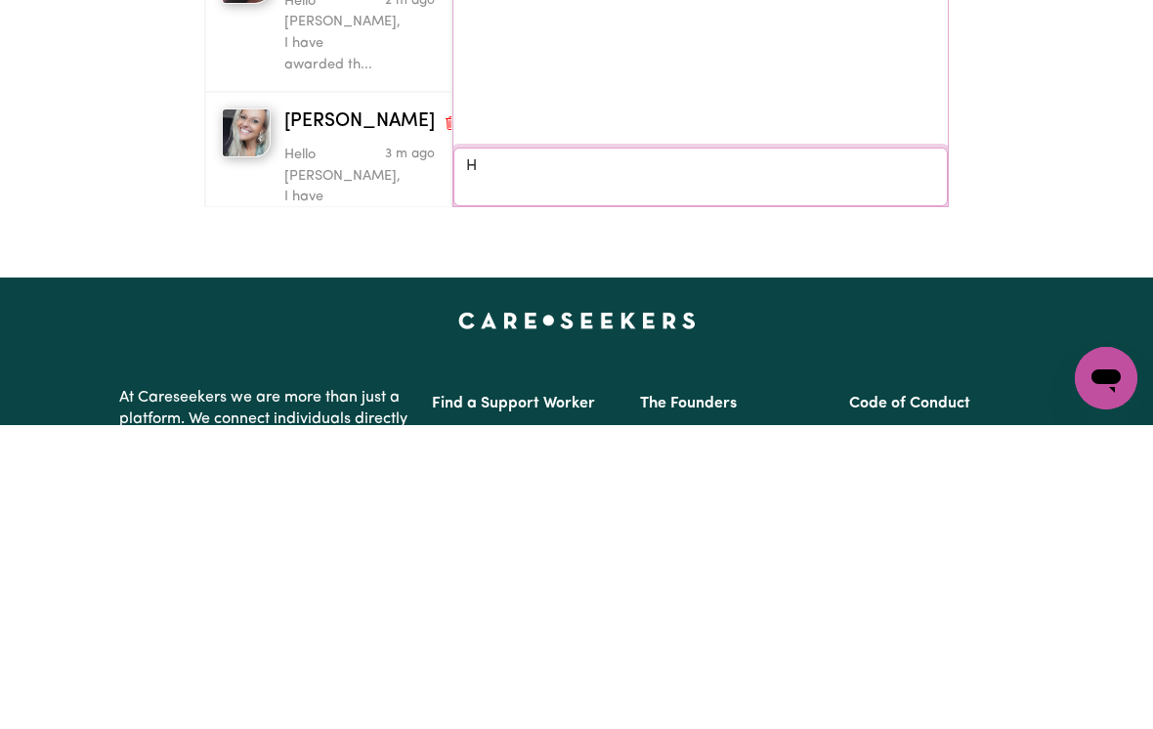
scroll to position [8, 0]
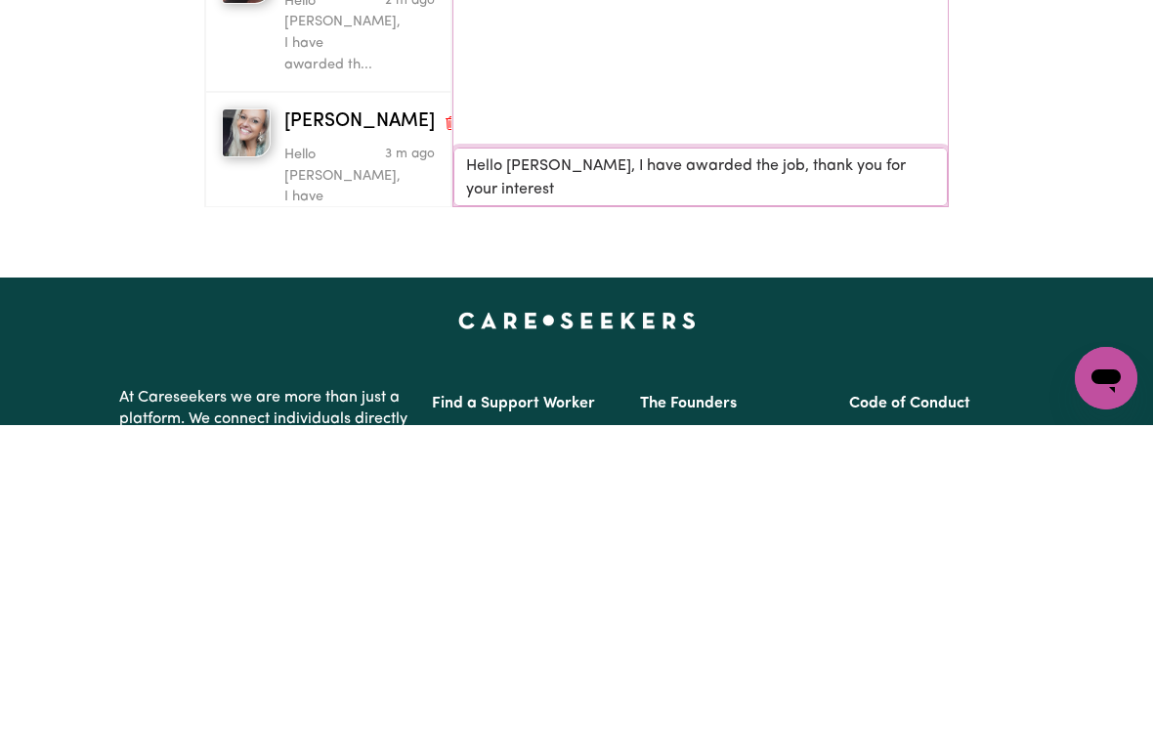
type textarea "Hello Gaby Kathy, I have awarded the job, thank you for your interest."
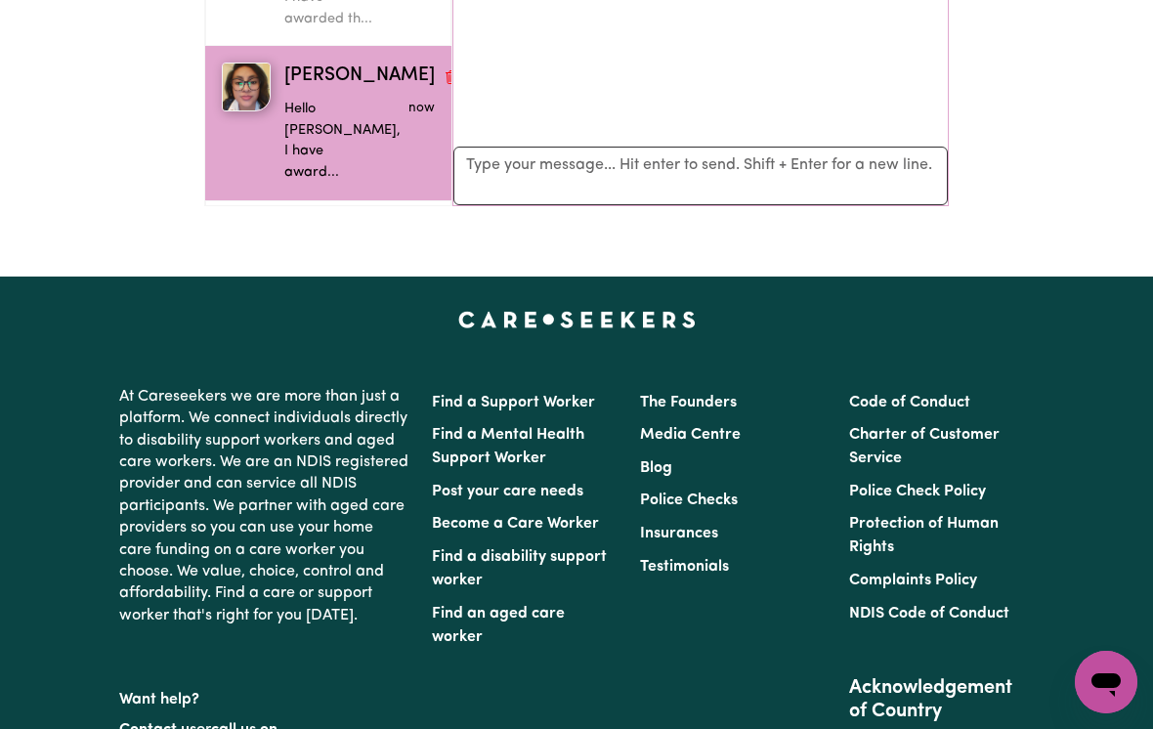
scroll to position [198, 0]
